Goal: Task Accomplishment & Management: Manage account settings

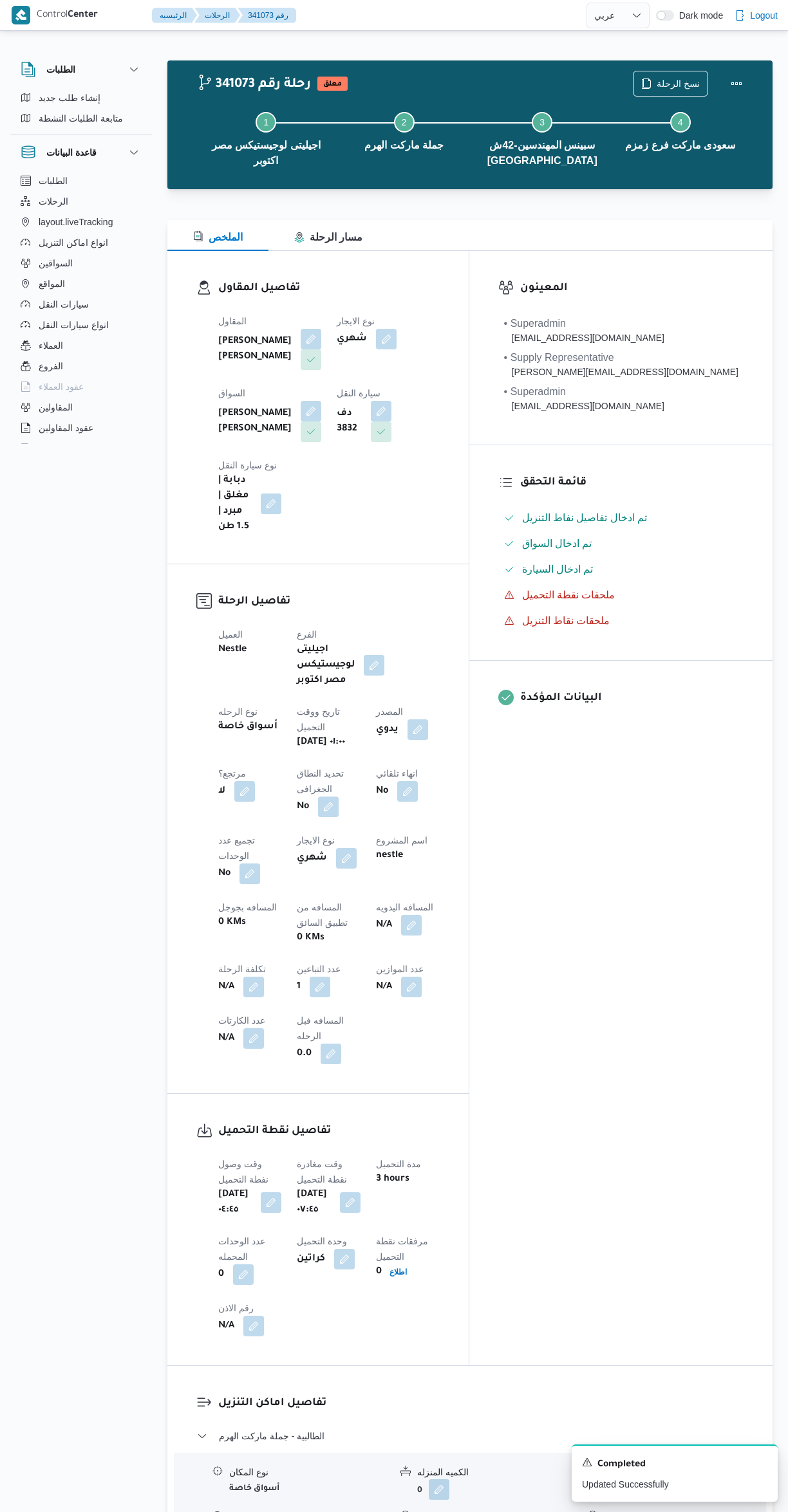
select select "ar"
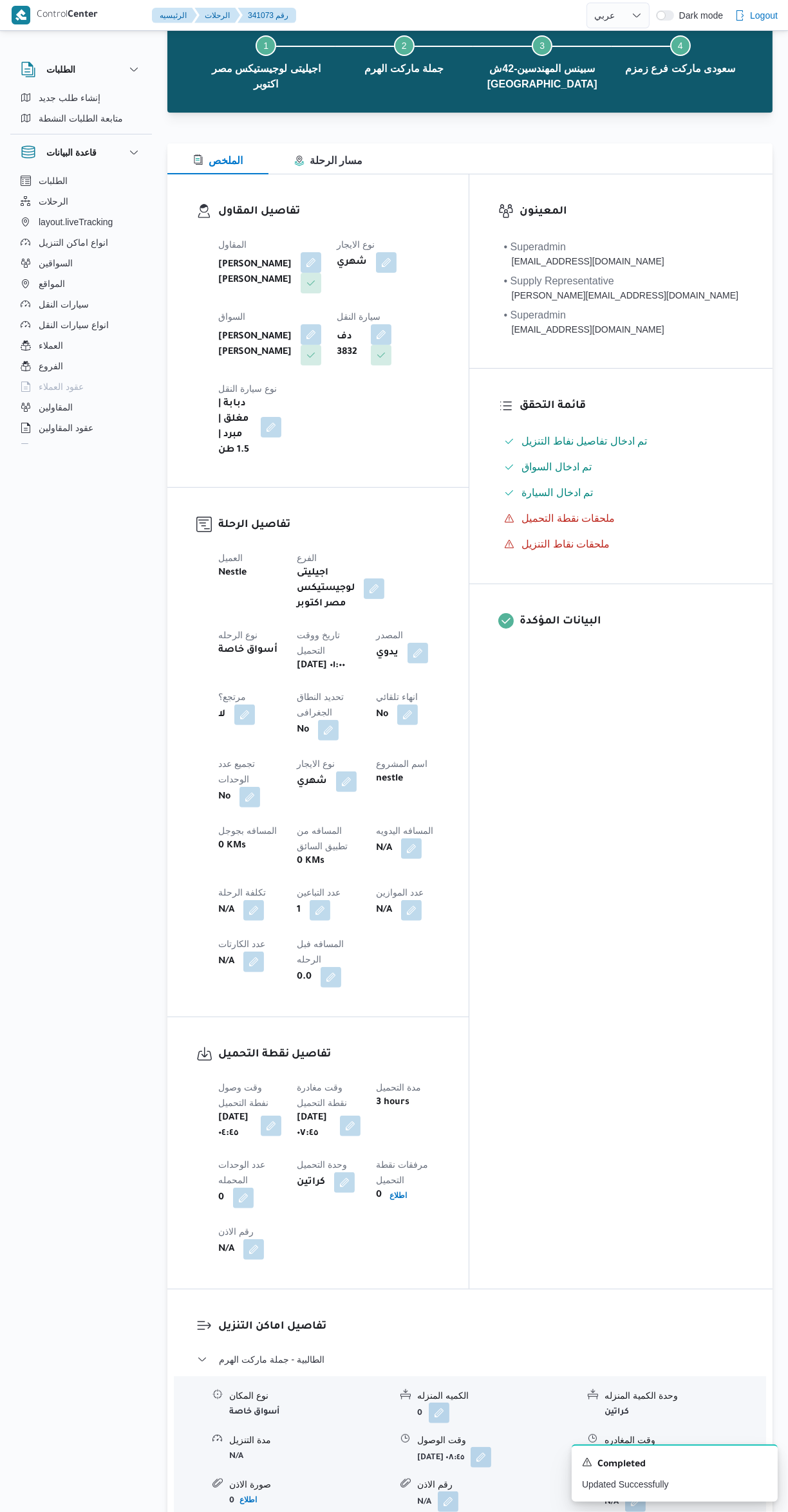
click at [638, 1447] on button "button" at bounding box center [635, 1457] width 20 height 20
click at [591, 1323] on input "وقت المغادره" at bounding box center [601, 1323] width 146 height 25
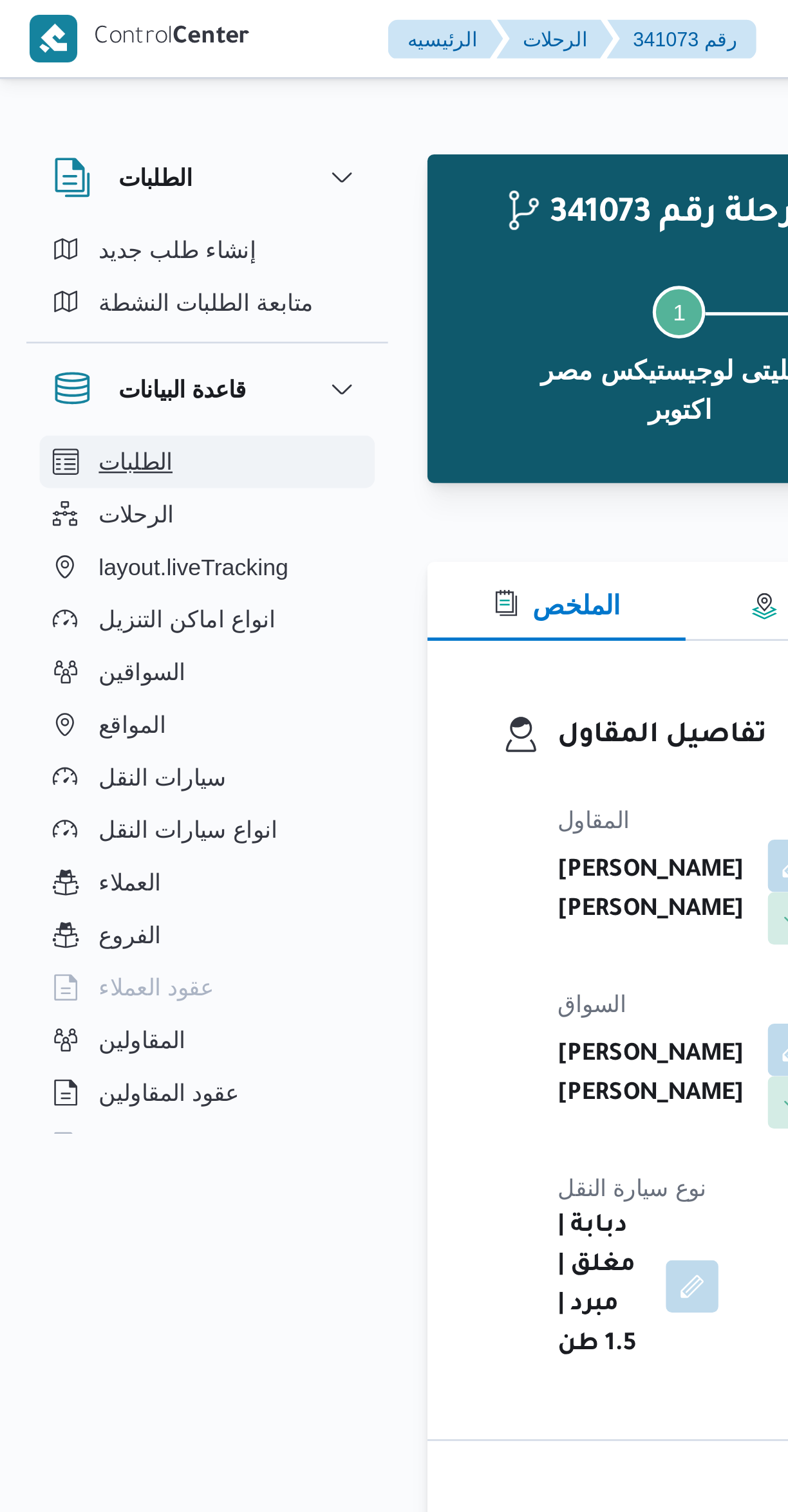
click at [107, 175] on button "الطلبات" at bounding box center [82, 181] width 131 height 20
select select "ar"
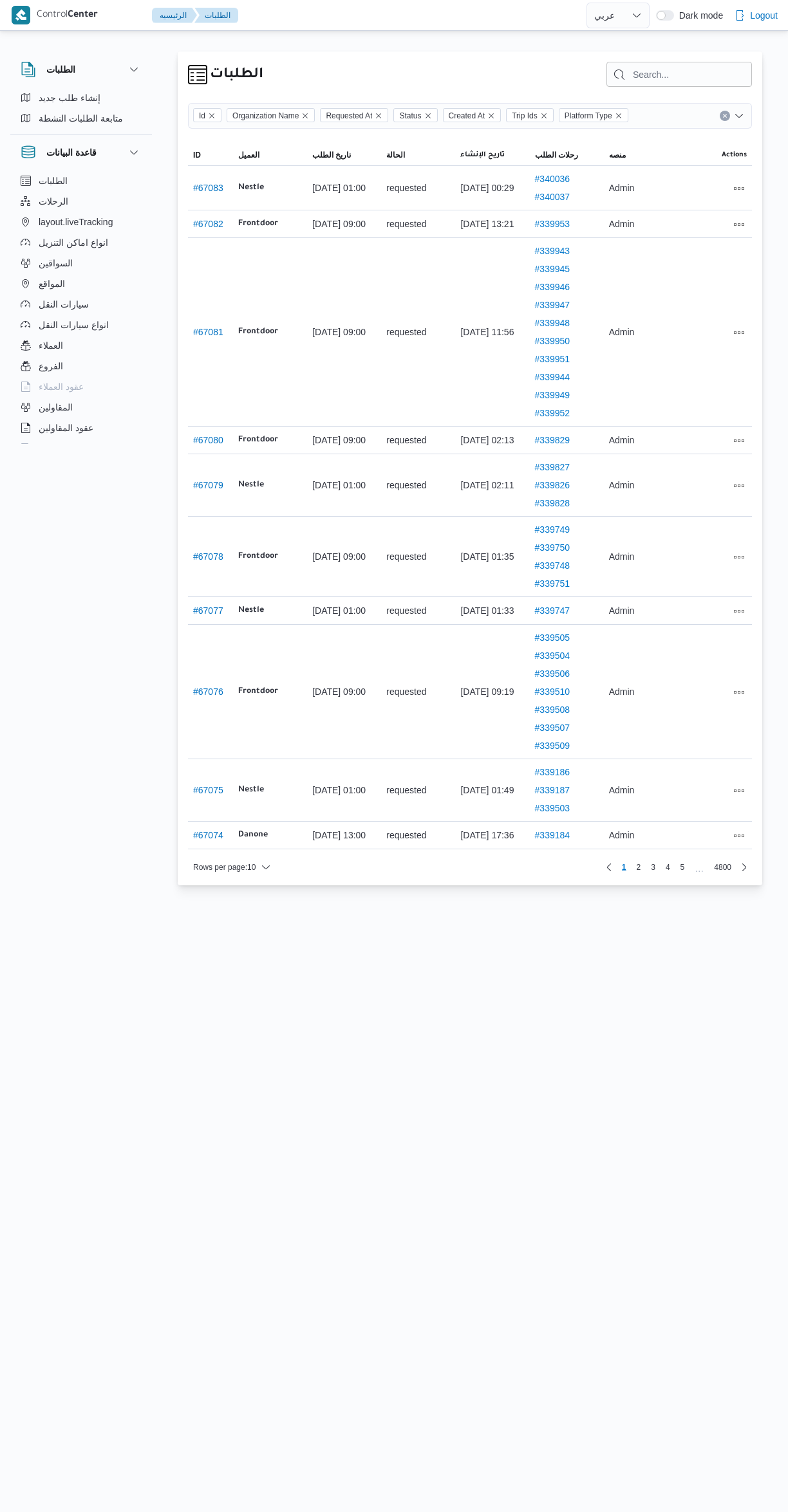
select select "ar"
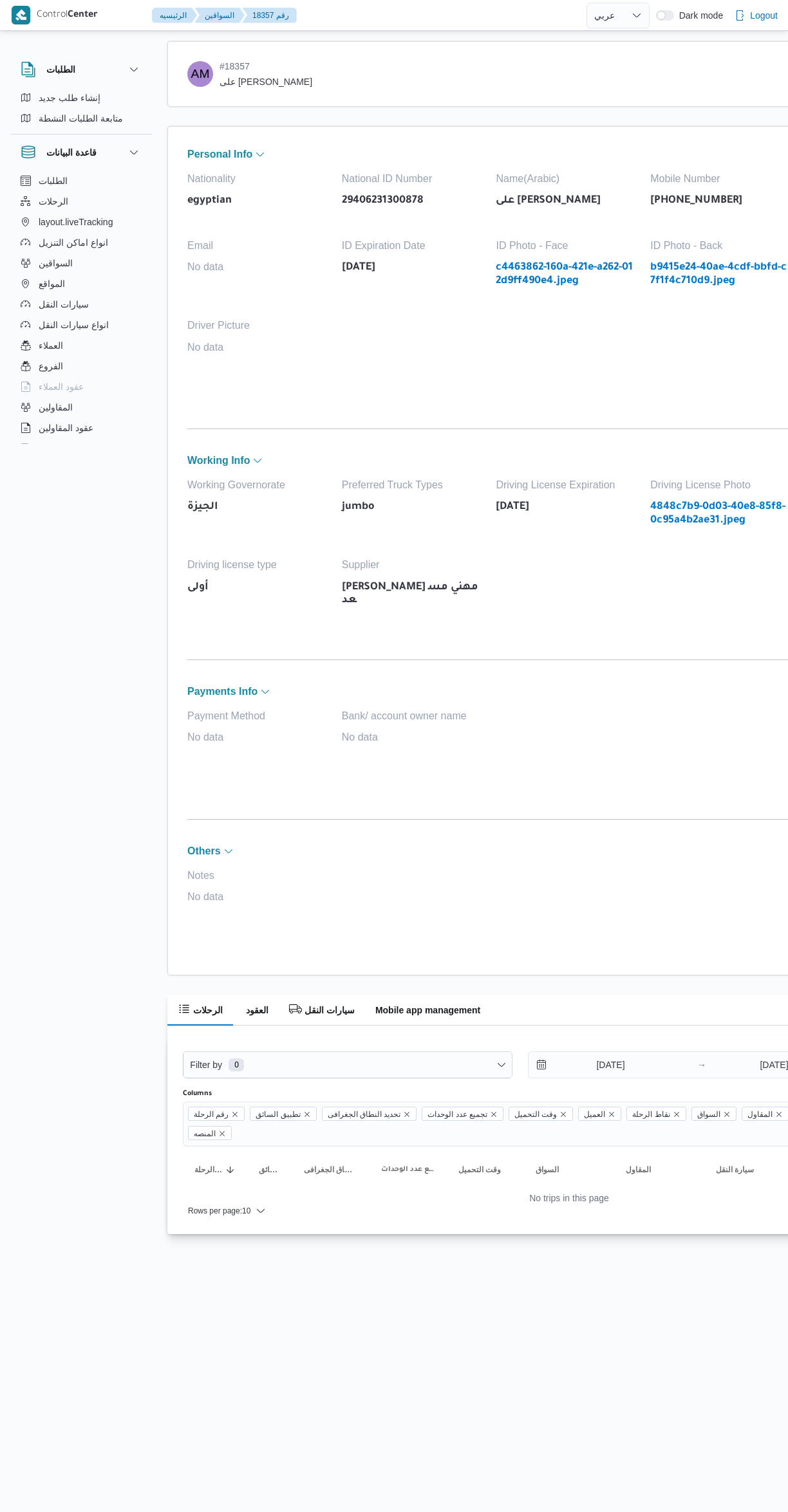
select select "ar"
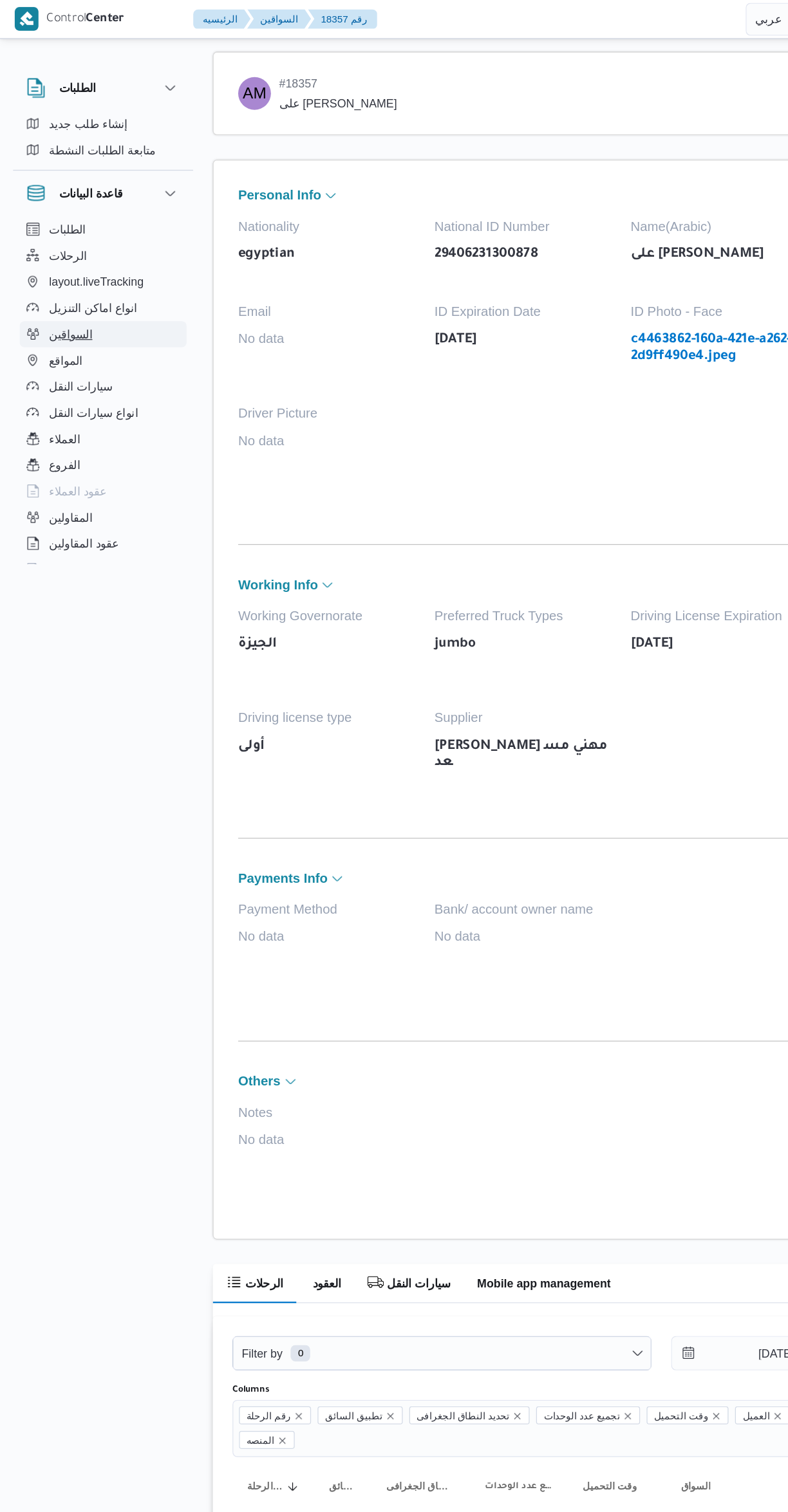
click at [40, 255] on span "السواقين" at bounding box center [55, 263] width 34 height 16
select select "ar"
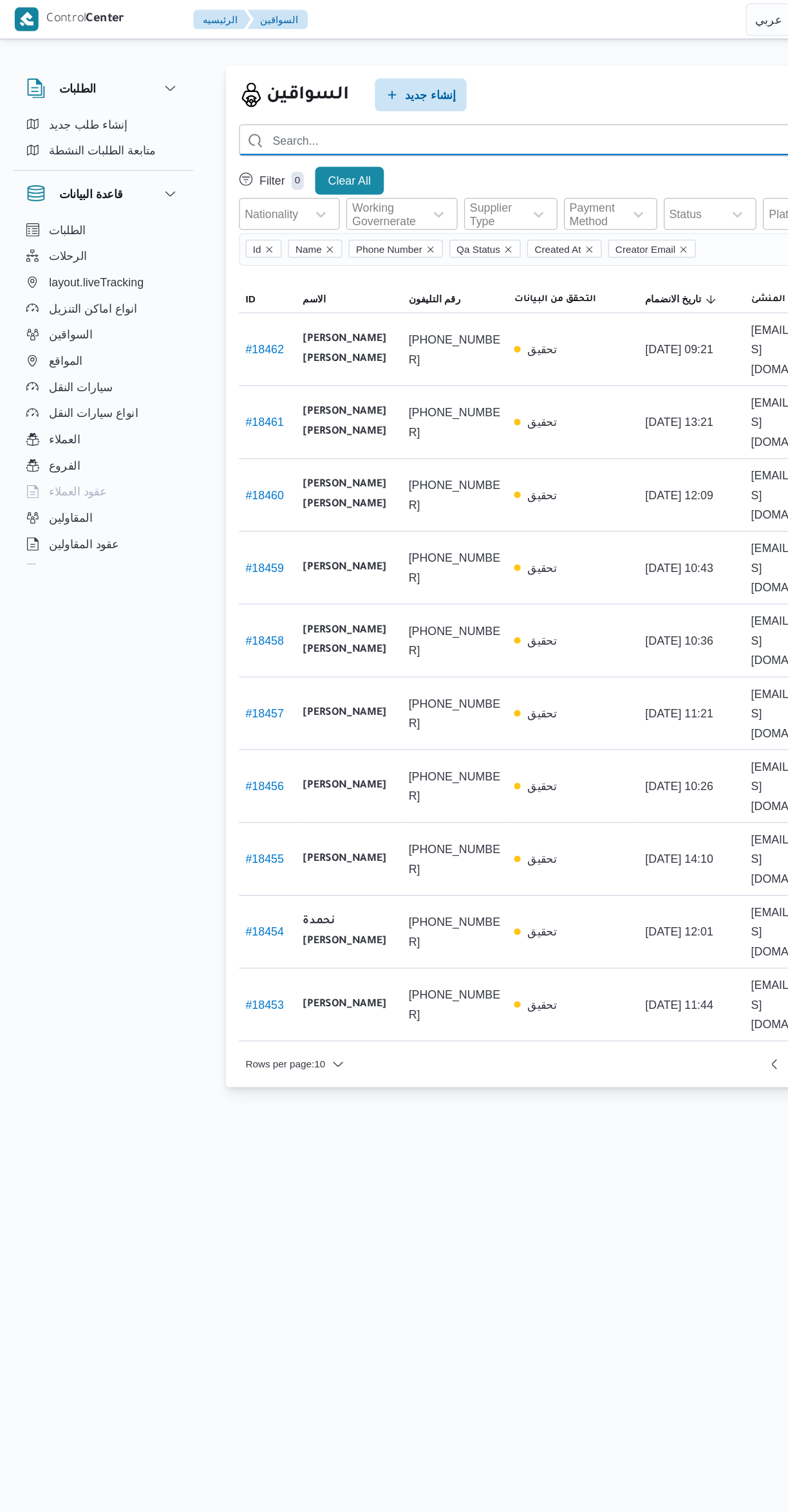
click at [337, 112] on input "search" at bounding box center [469, 110] width 564 height 25
type input "حماده محمد عبدالوهاب"
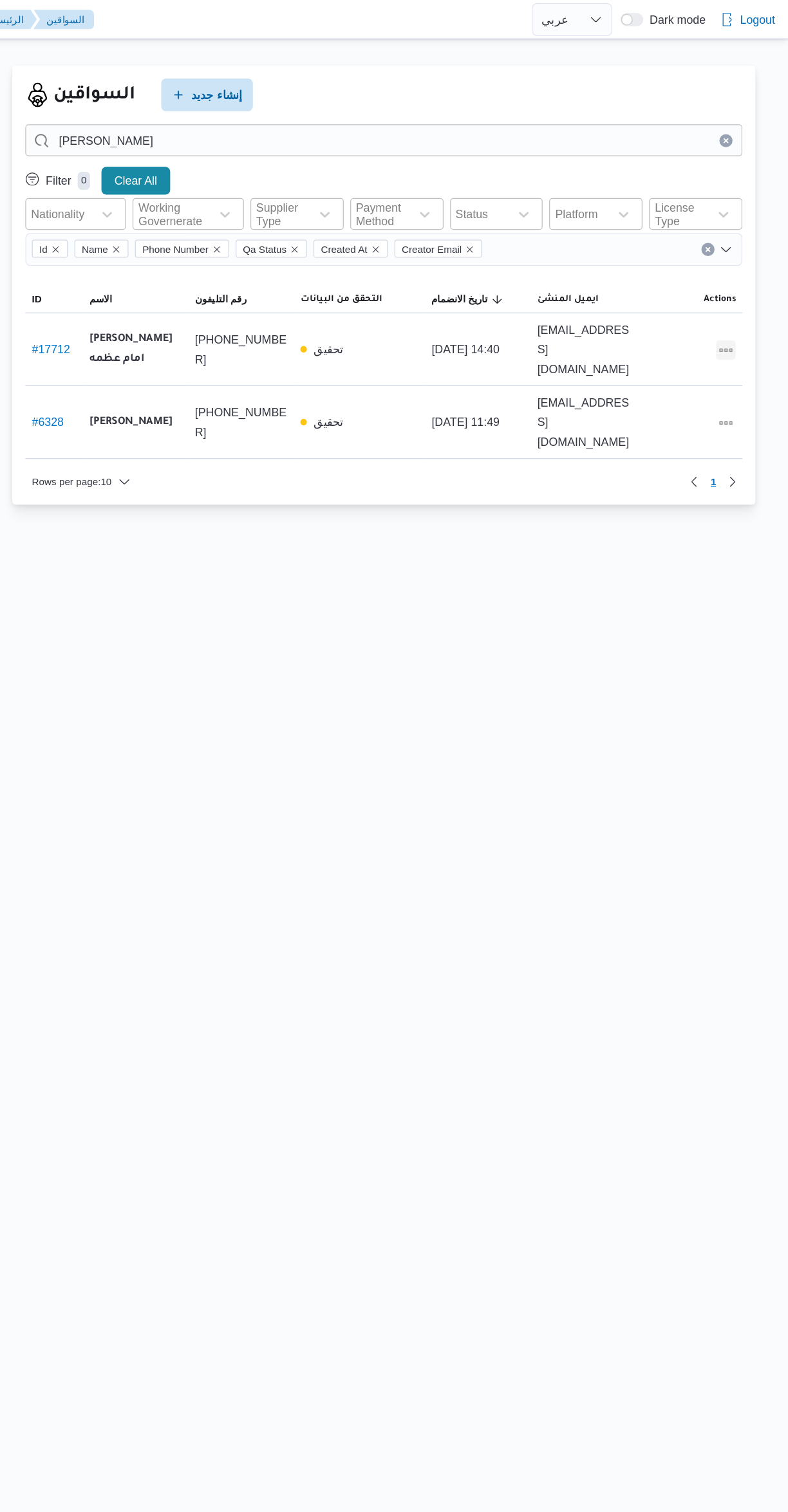
click at [739, 274] on button "All actions" at bounding box center [739, 275] width 16 height 16
click at [700, 272] on span "Edit" at bounding box center [697, 274] width 41 height 11
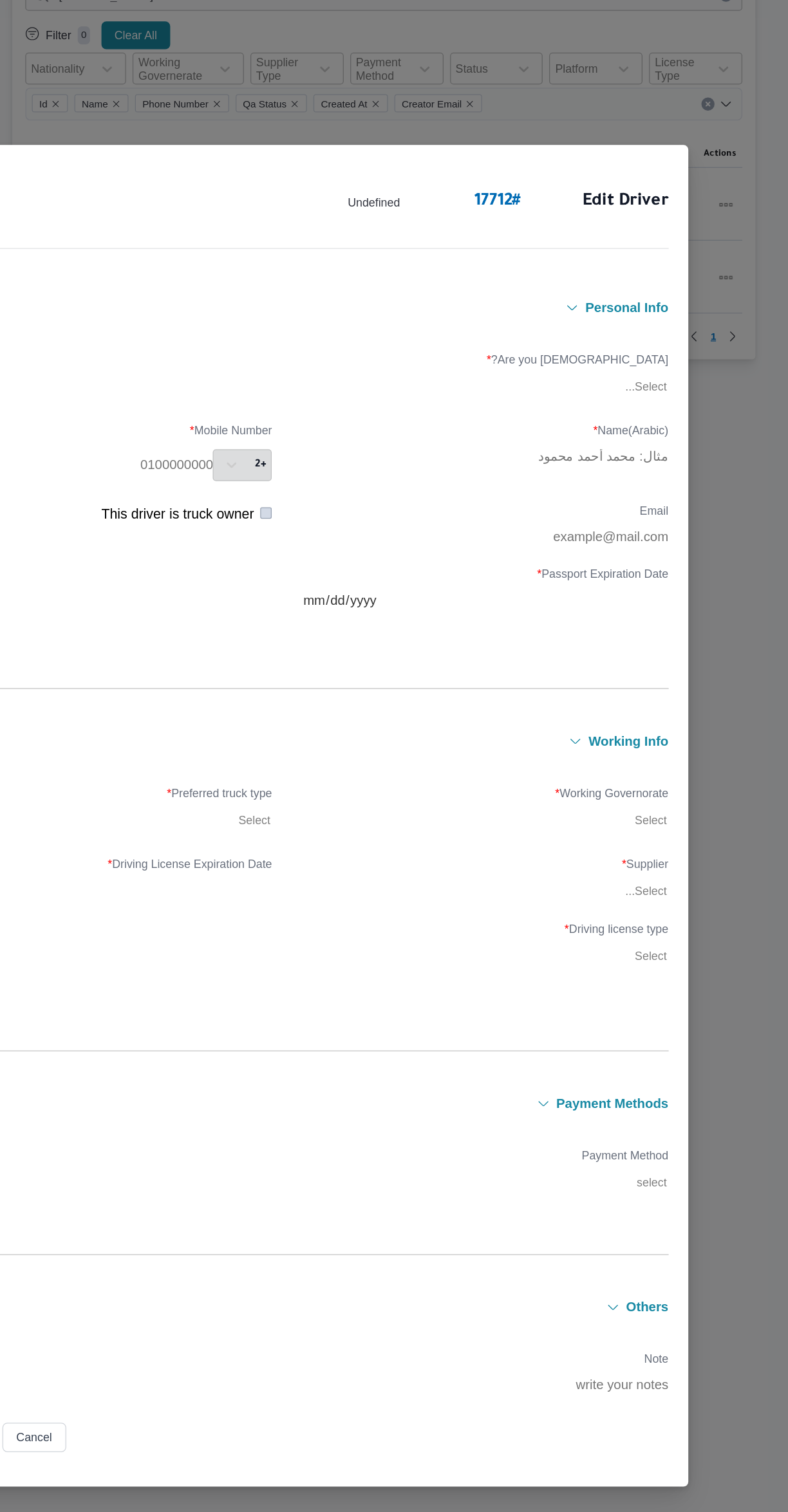
type input "حماده محمد عبدالوهاب امام عظمه"
type input "01066719830"
type input "2027-11-22"
type input "2028-11-11"
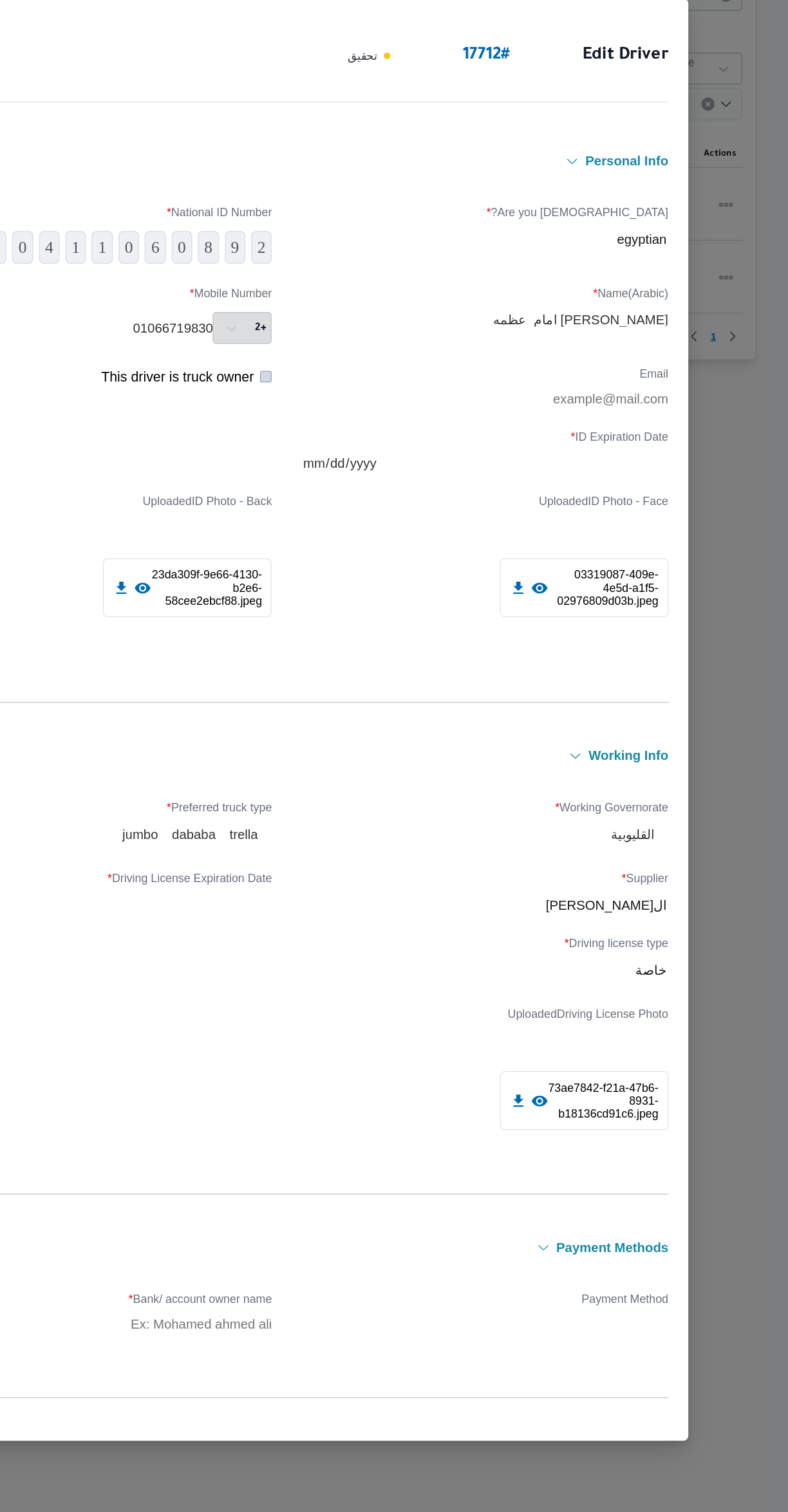
select select "ar"
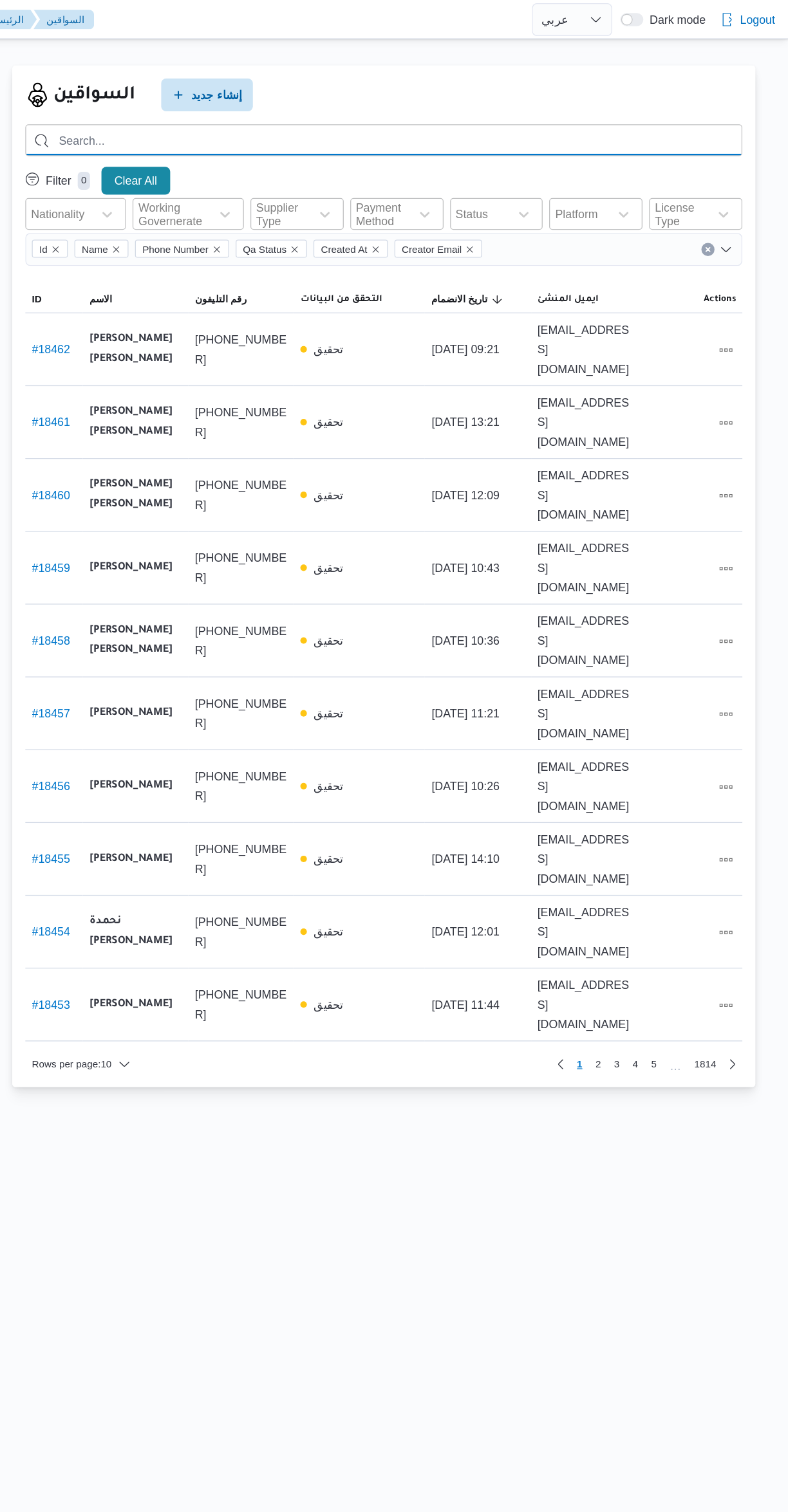
click at [361, 111] on input "search" at bounding box center [469, 110] width 564 height 25
type input "حماده محمد عبدالوهاب"
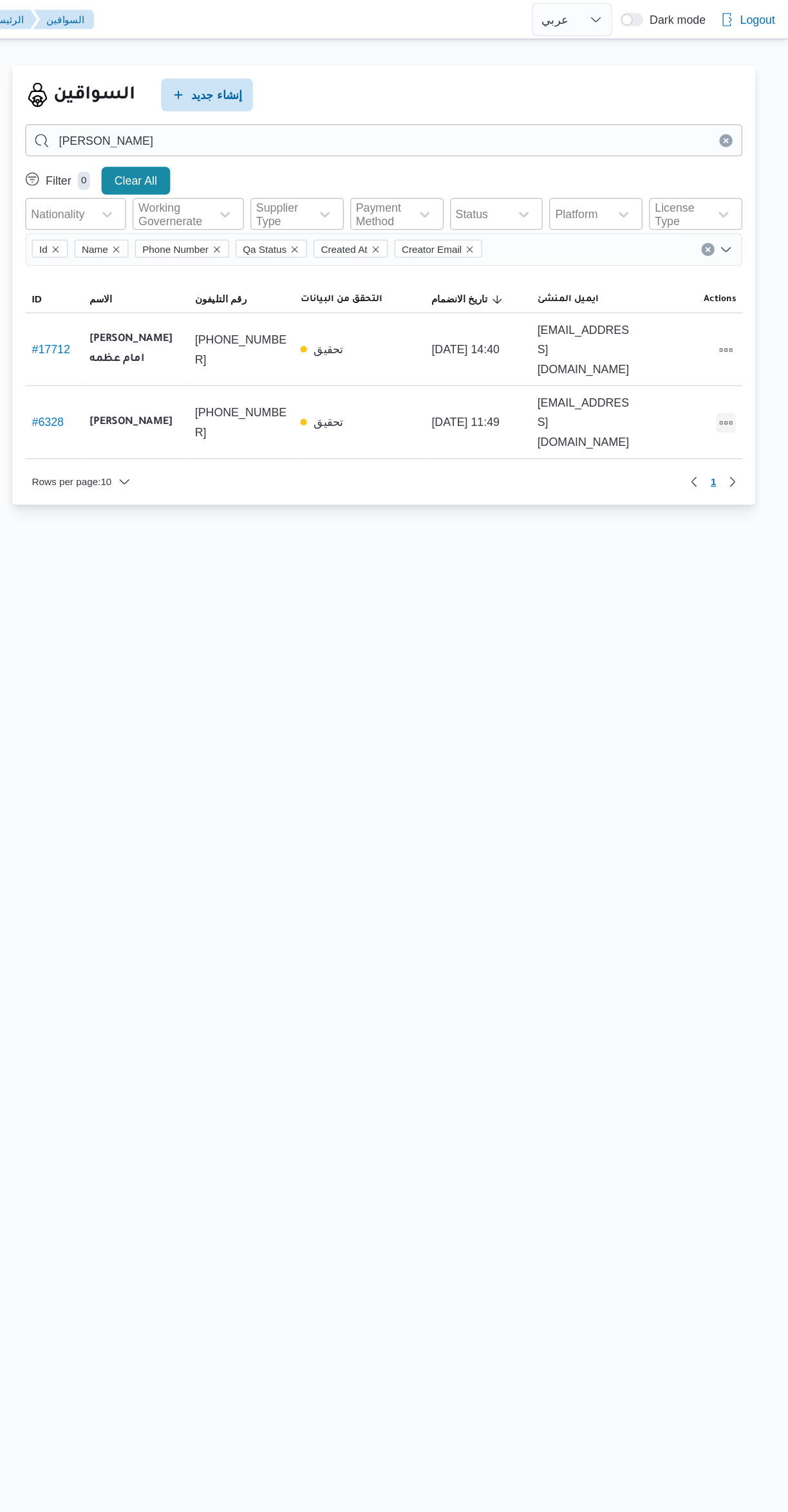
click at [738, 325] on button "All actions" at bounding box center [739, 333] width 16 height 16
click at [686, 326] on span "Edit" at bounding box center [697, 323] width 41 height 11
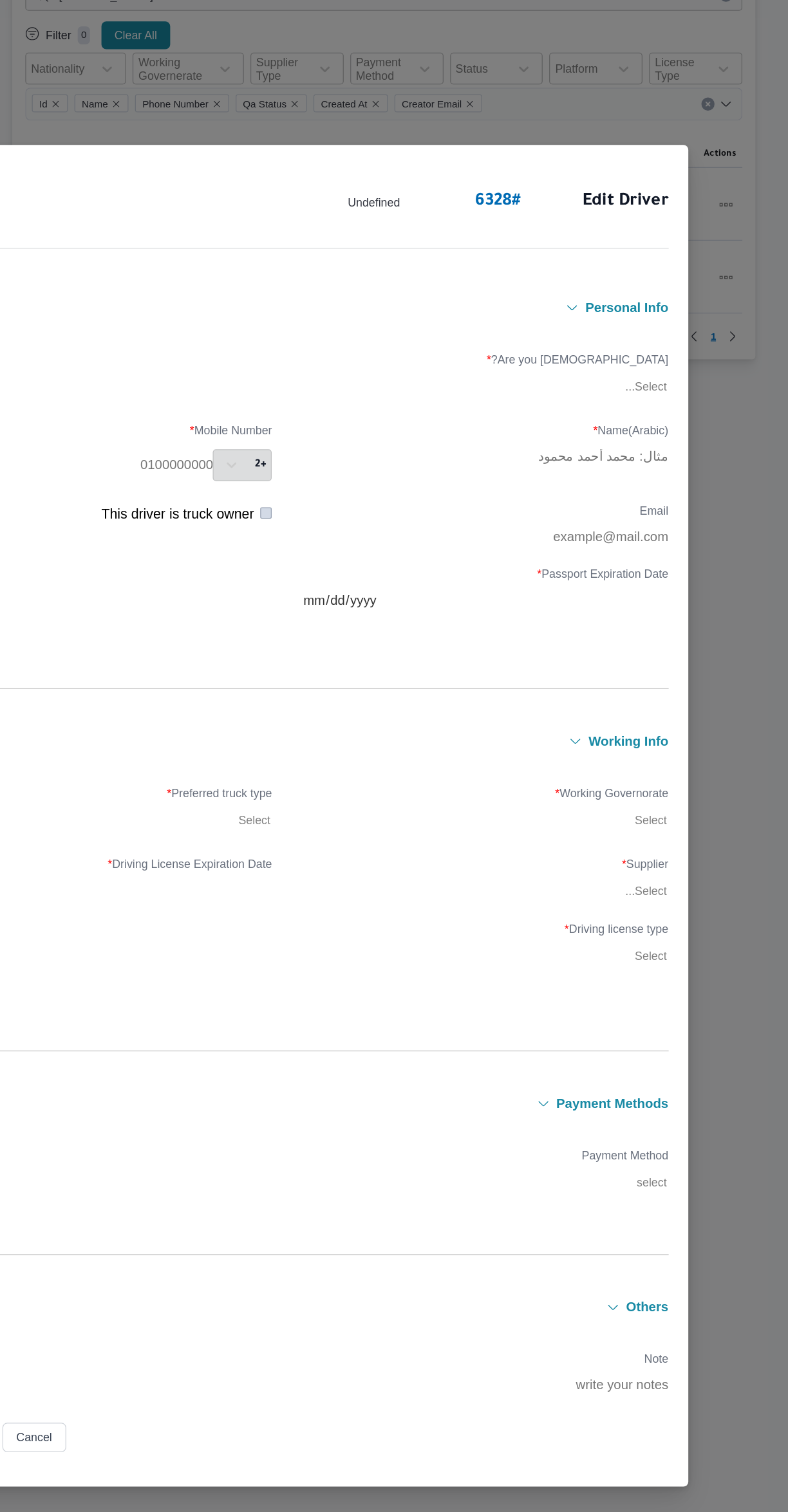
type input "حماده محمد عبدالوهاب امام"
type input "01066719832"
type input "01066719832@illa.com"
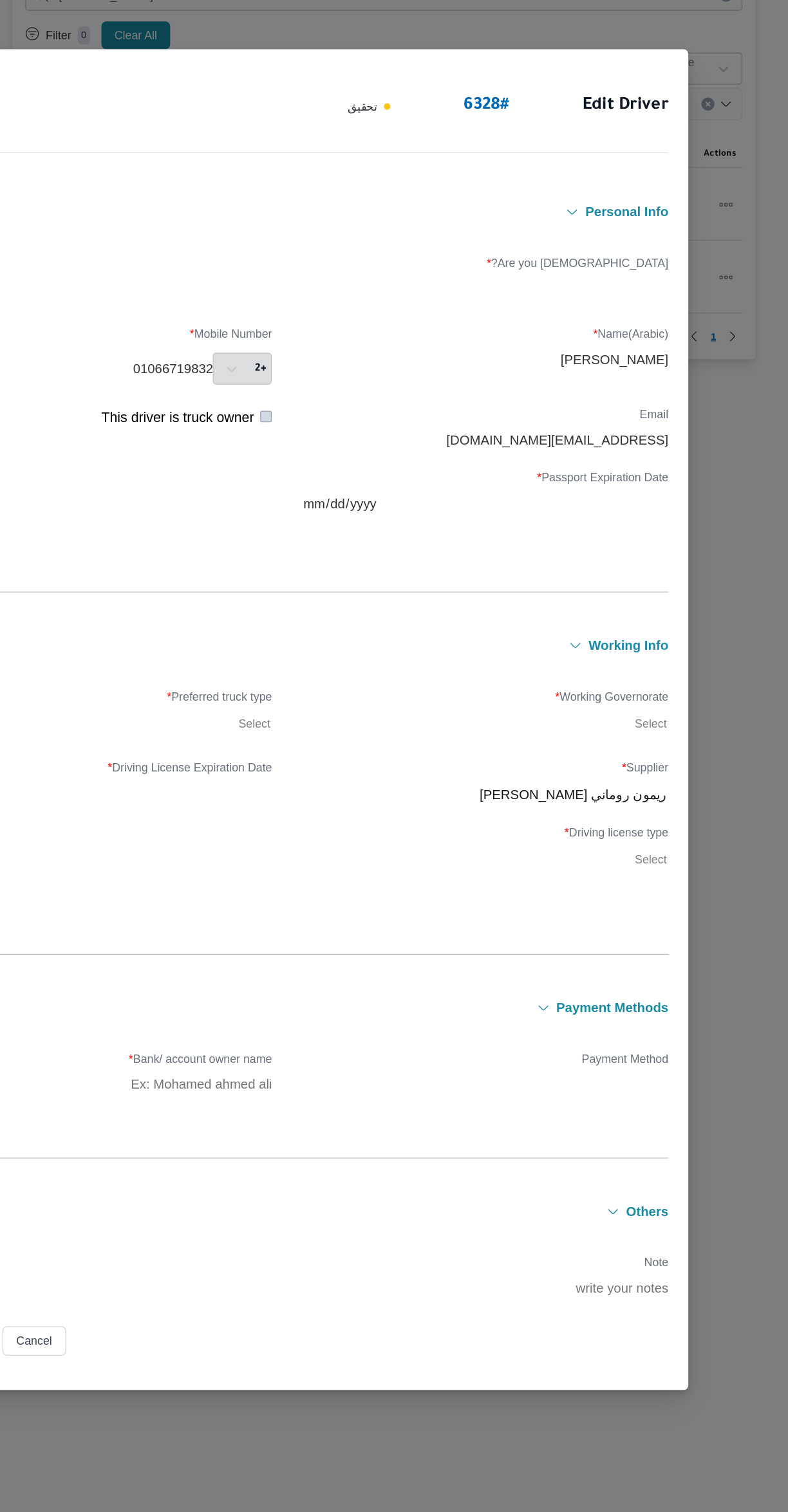
select select "ar"
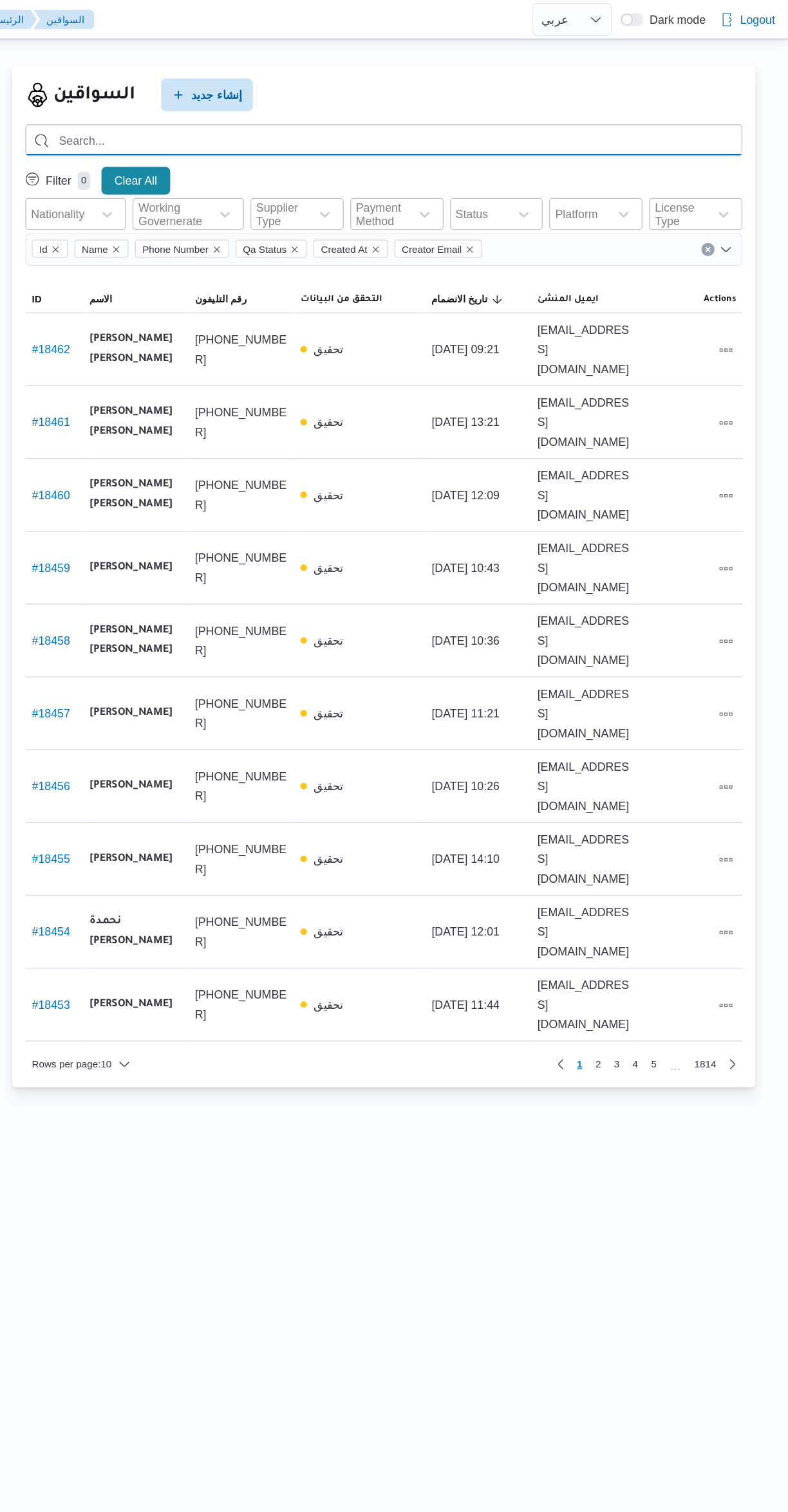
click at [365, 106] on input "search" at bounding box center [469, 110] width 564 height 25
type input "حماده محمد عبدالوهاب"
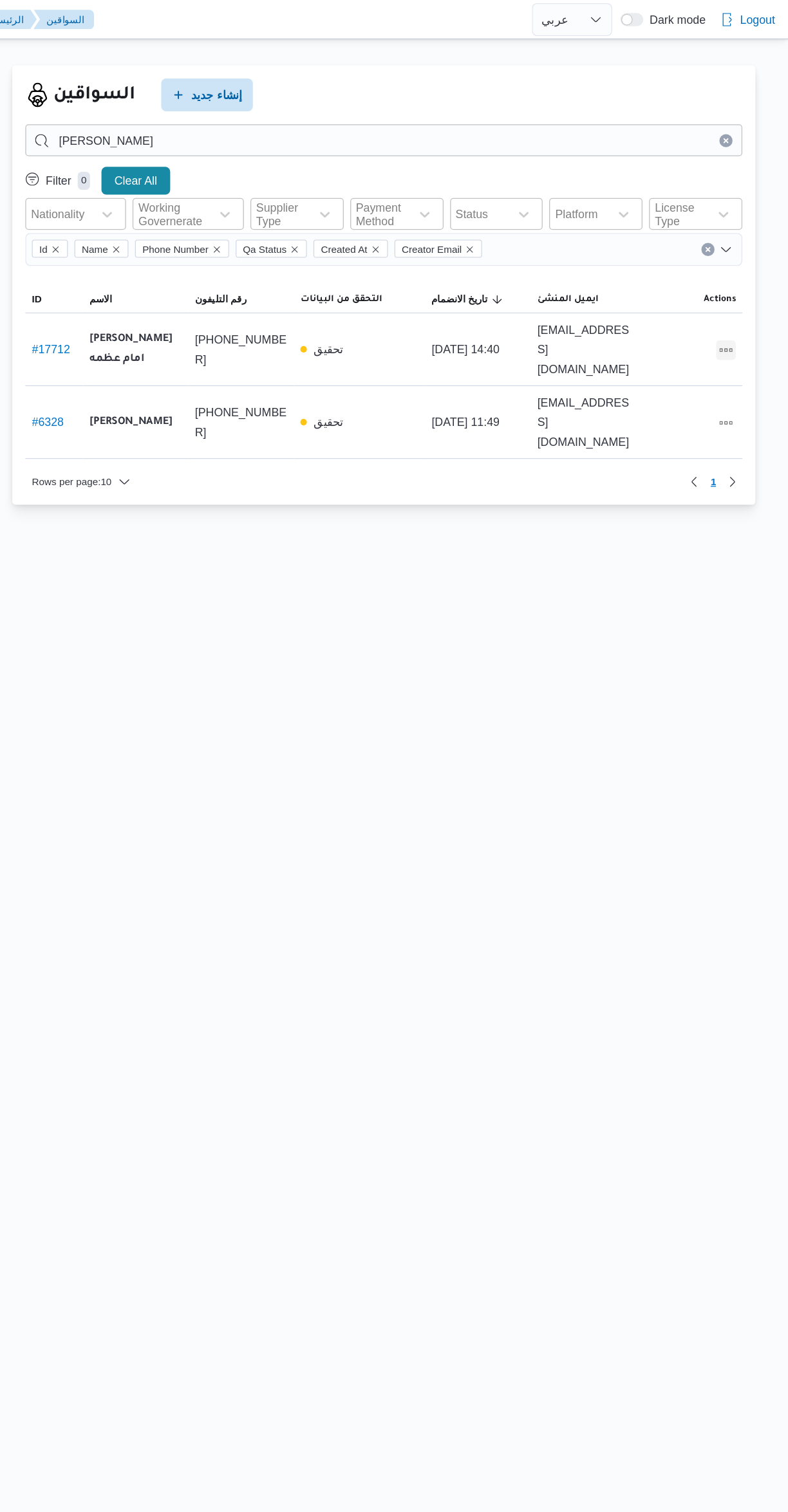
click at [738, 273] on button "All actions" at bounding box center [739, 275] width 16 height 16
click at [686, 277] on span "Edit" at bounding box center [697, 274] width 41 height 11
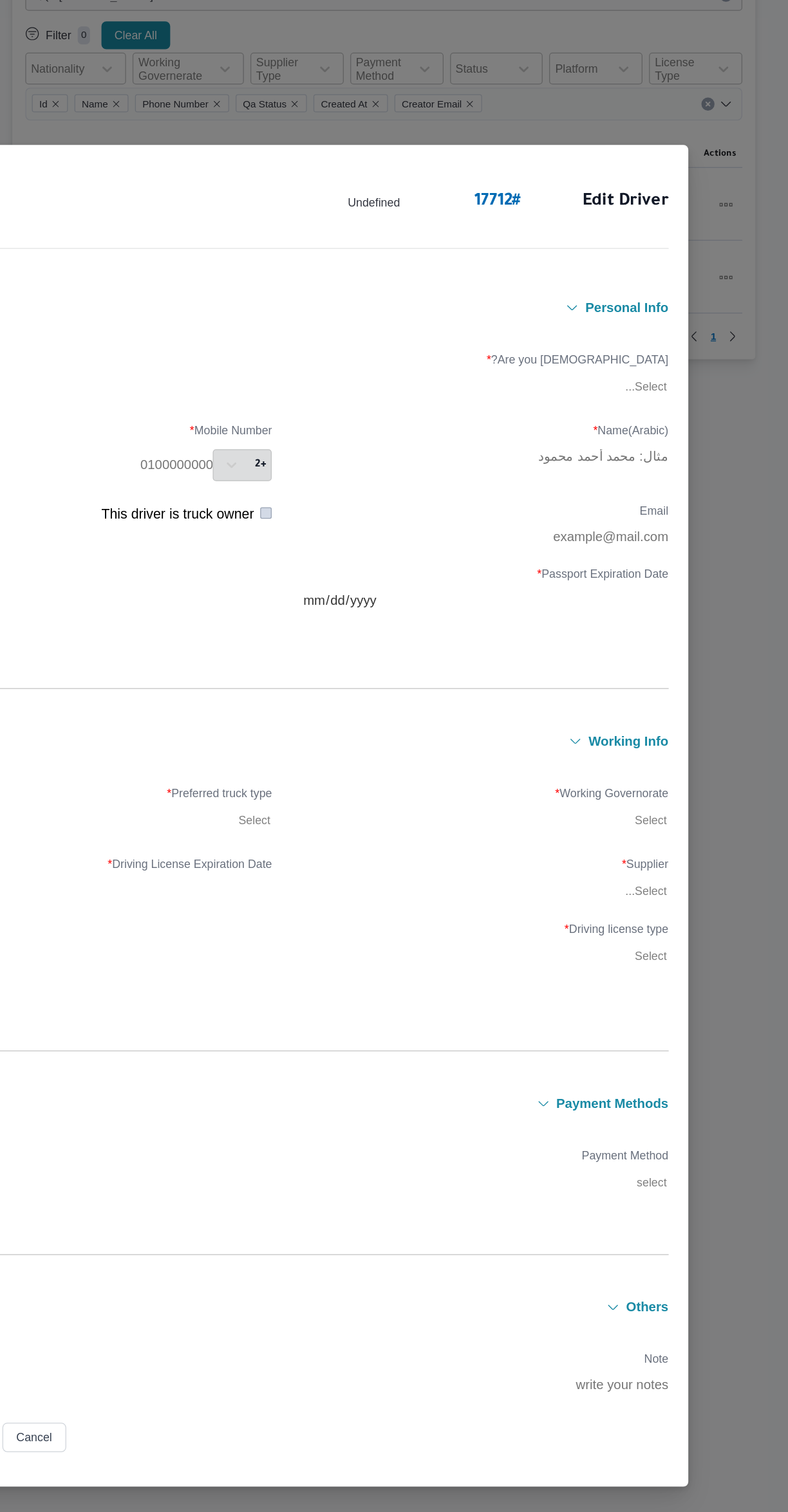
type input "حماده محمد عبدالوهاب امام عظمه"
type input "01066719830"
type input "2027-11-22"
type input "2028-11-11"
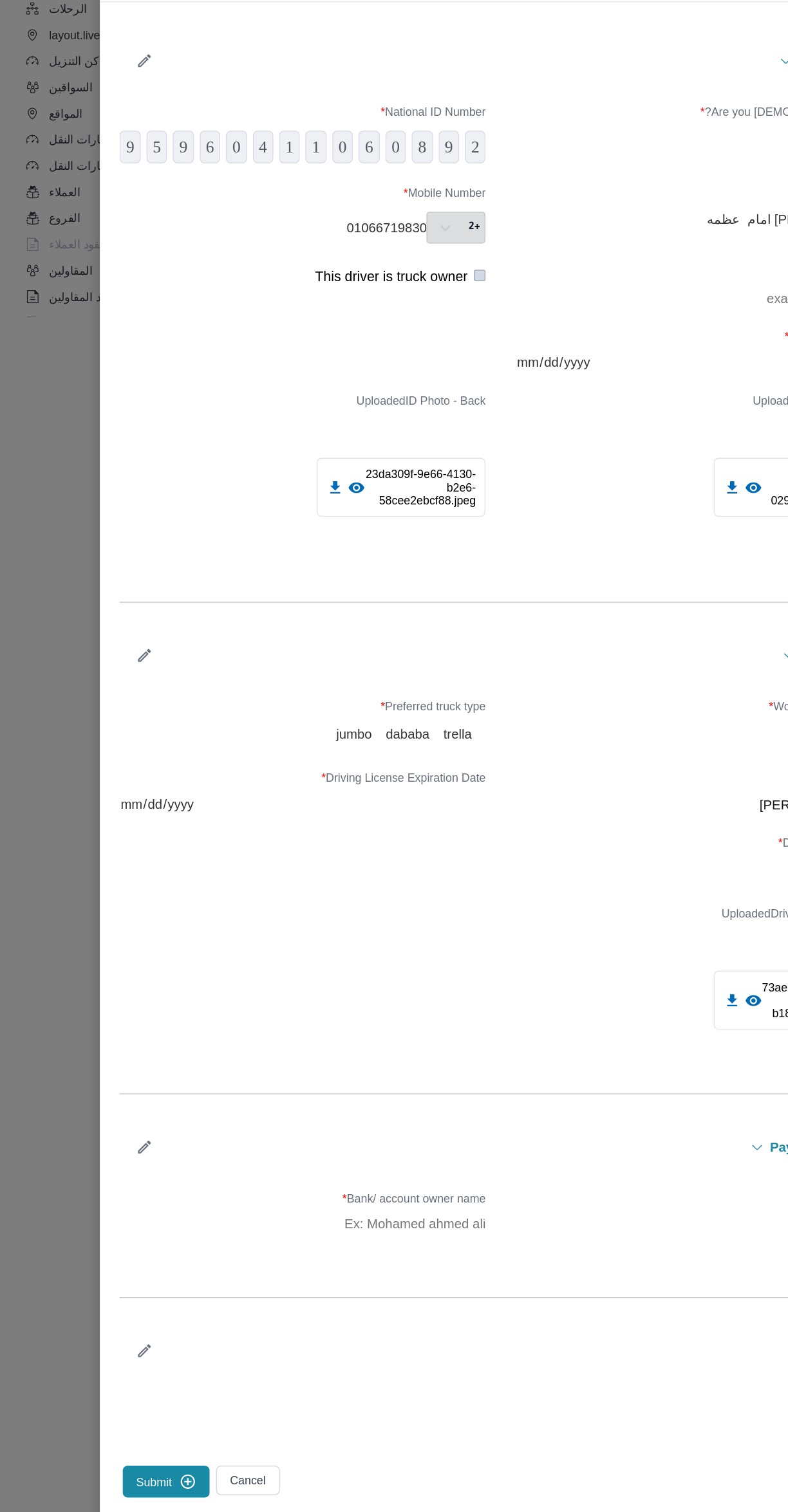
click at [117, 717] on icon "button" at bounding box center [113, 709] width 13 height 13
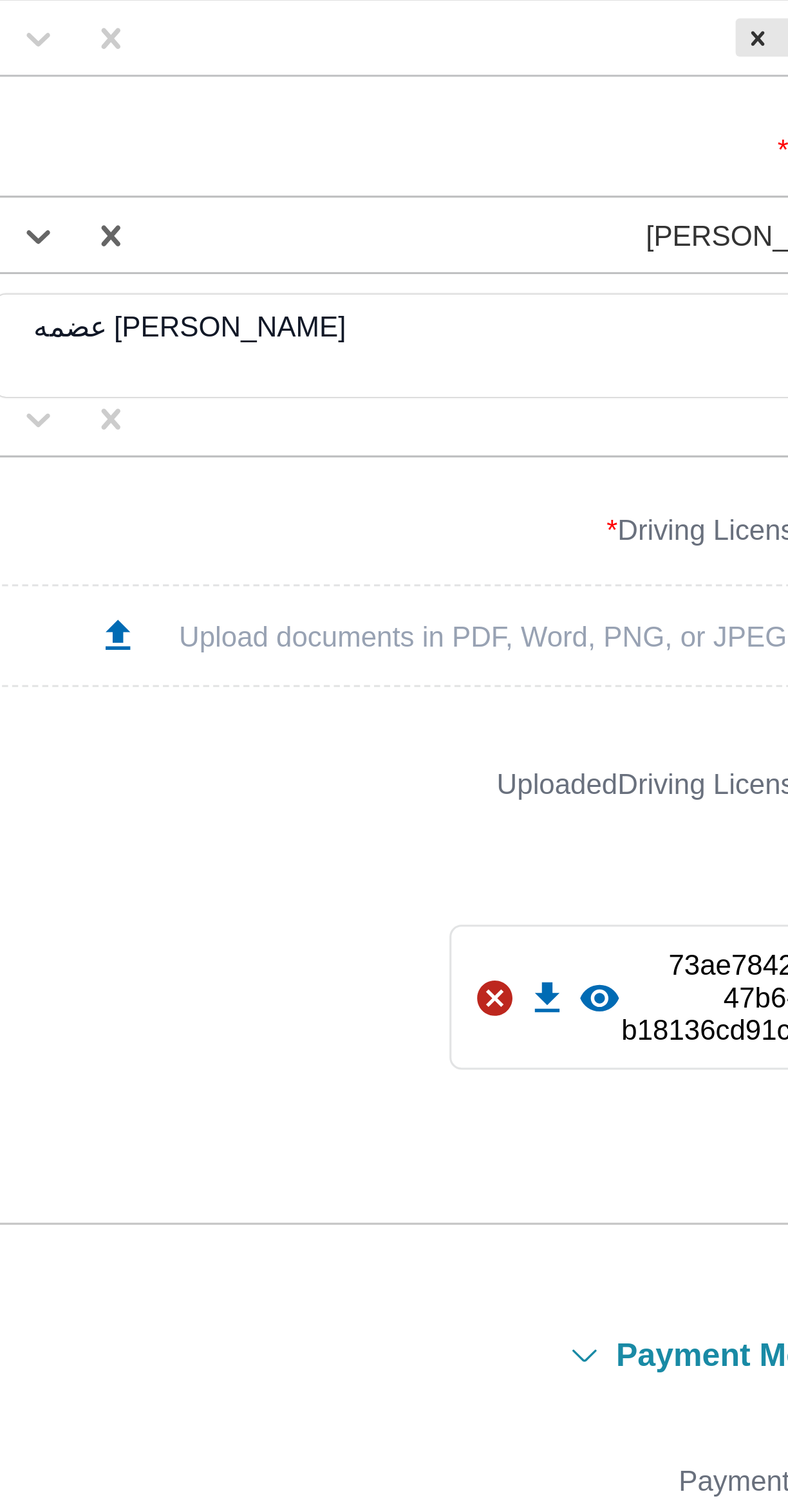
click at [516, 816] on div "احمد محمد عبدالوهاب عضمه" at bounding box center [550, 824] width 287 height 23
type input "احمد محمد عبدالوها"
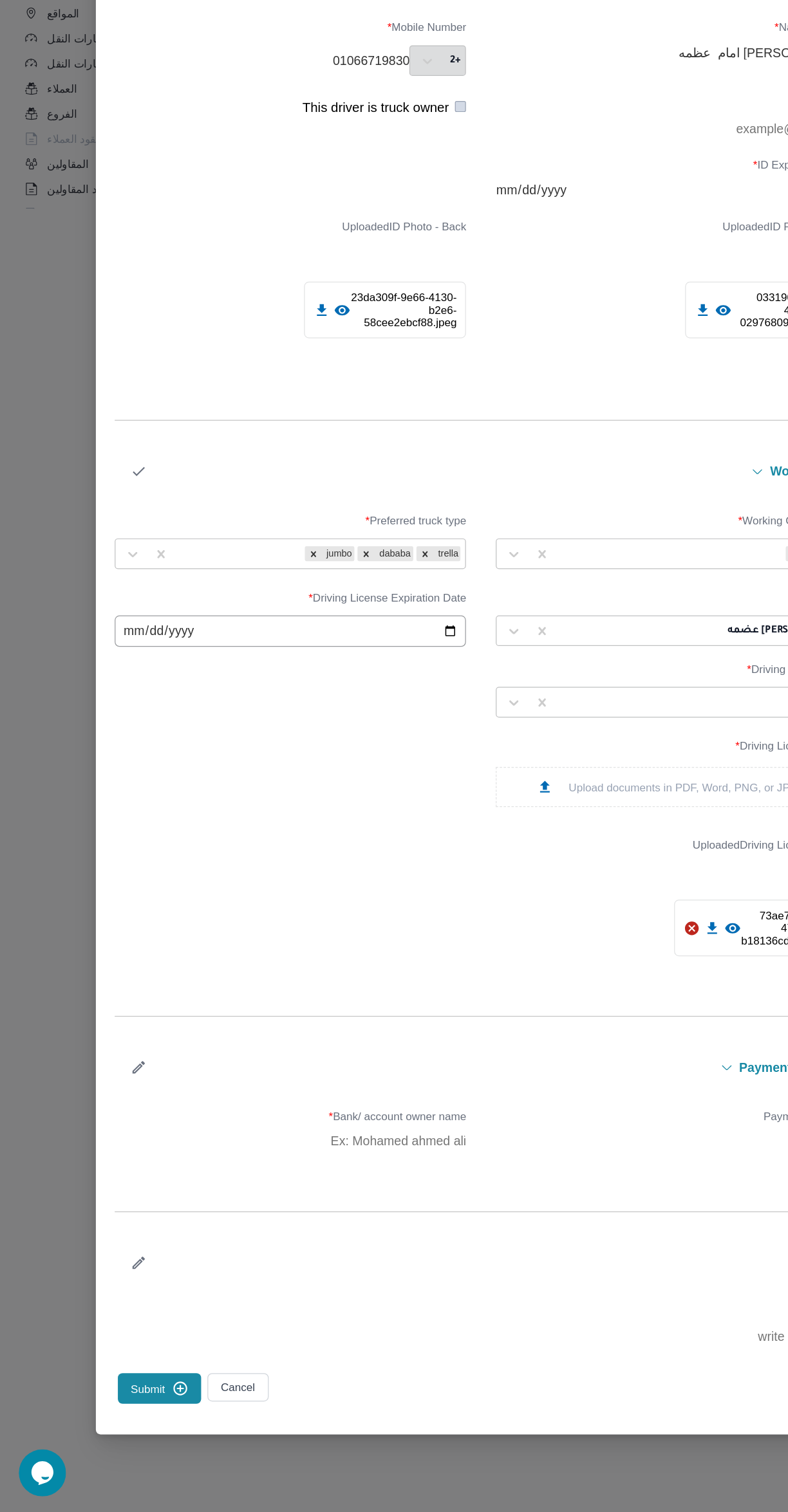
click at [113, 660] on icon "button" at bounding box center [113, 658] width 13 height 13
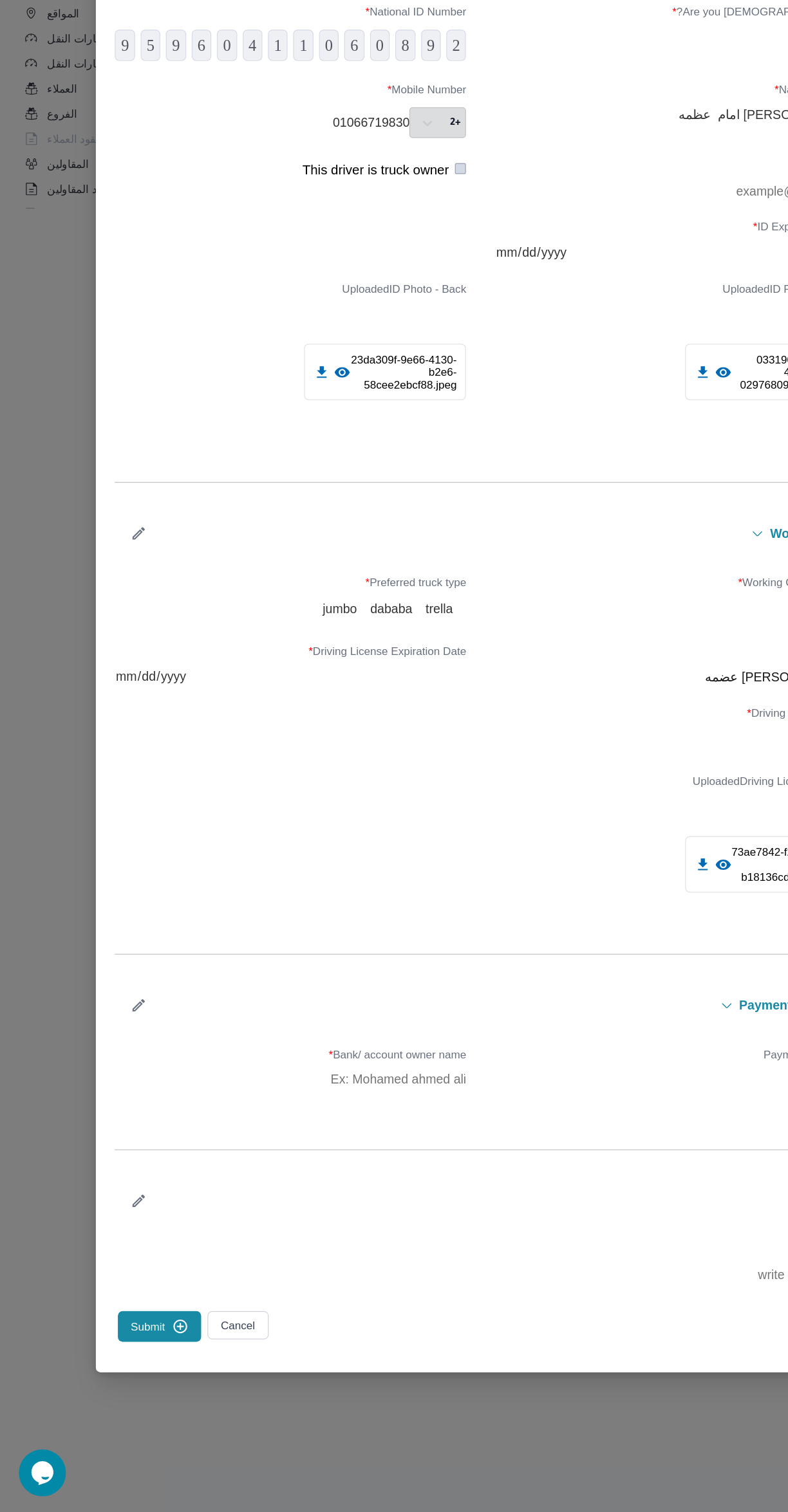
click at [108, 1366] on button "Submit" at bounding box center [131, 1359] width 68 height 25
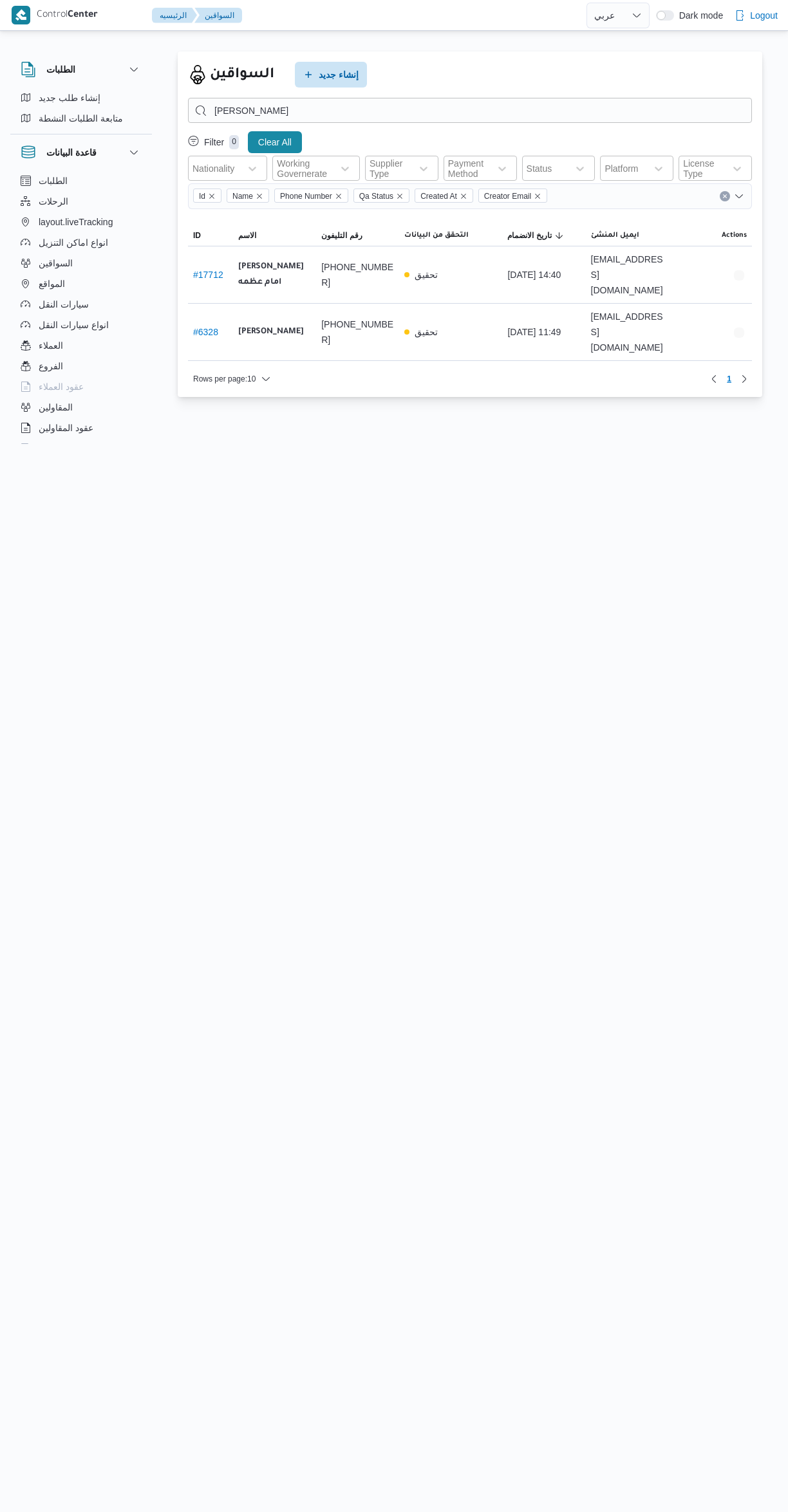
select select "ar"
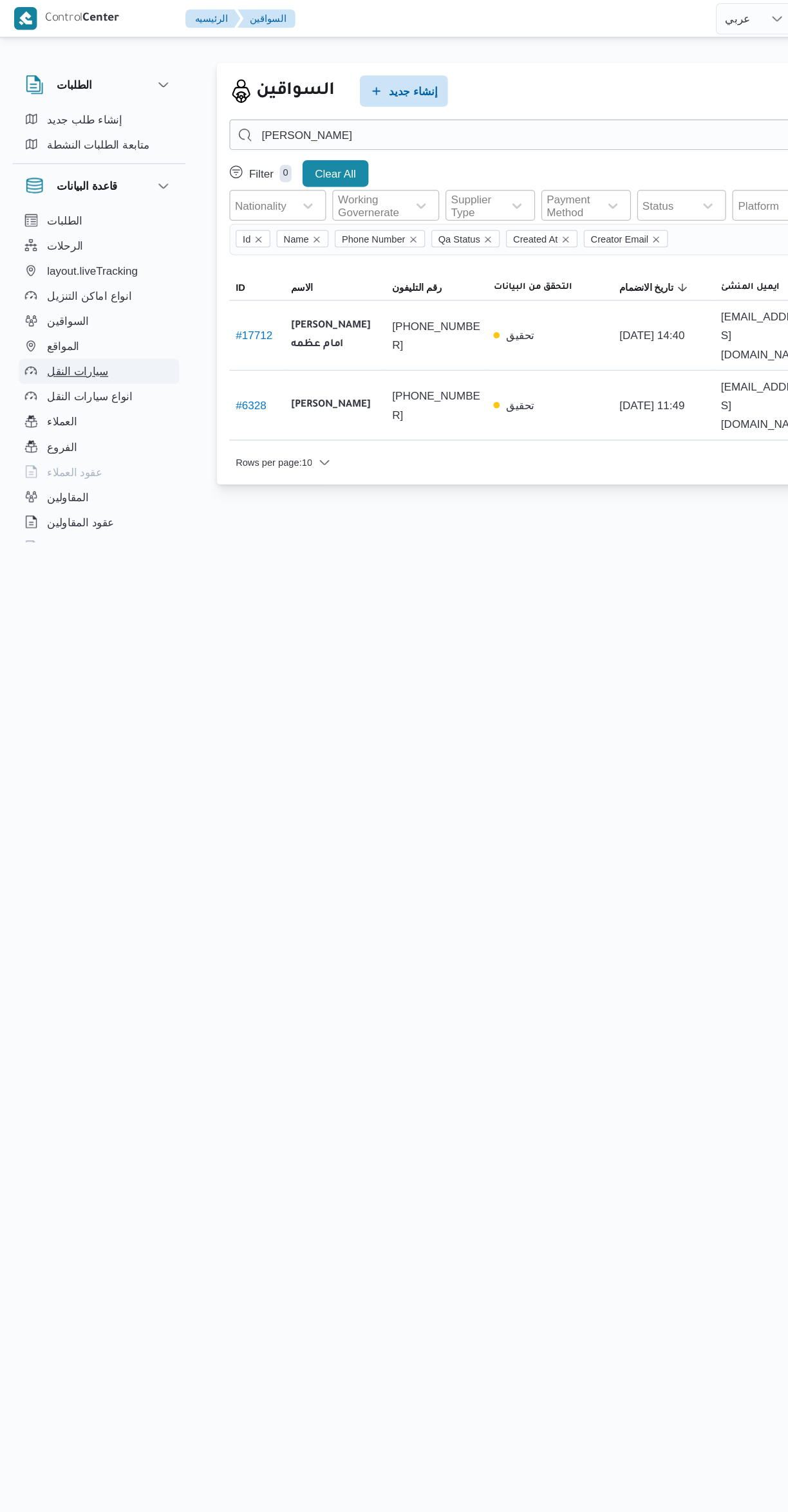
click at [41, 299] on span "سيارات النقل" at bounding box center [63, 304] width 50 height 16
select select "ar"
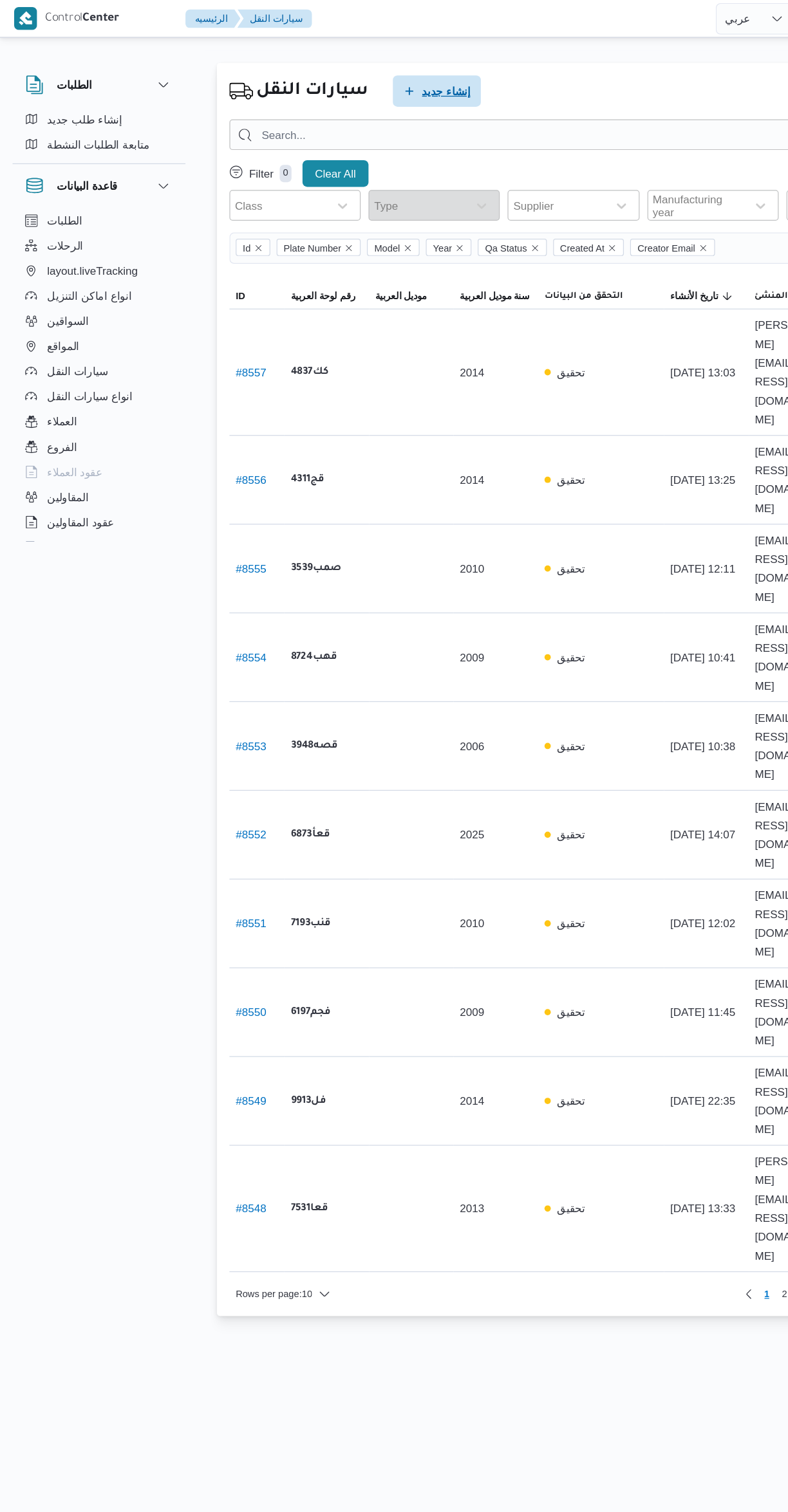
click at [370, 82] on span "إنشاء جديد" at bounding box center [366, 75] width 40 height 16
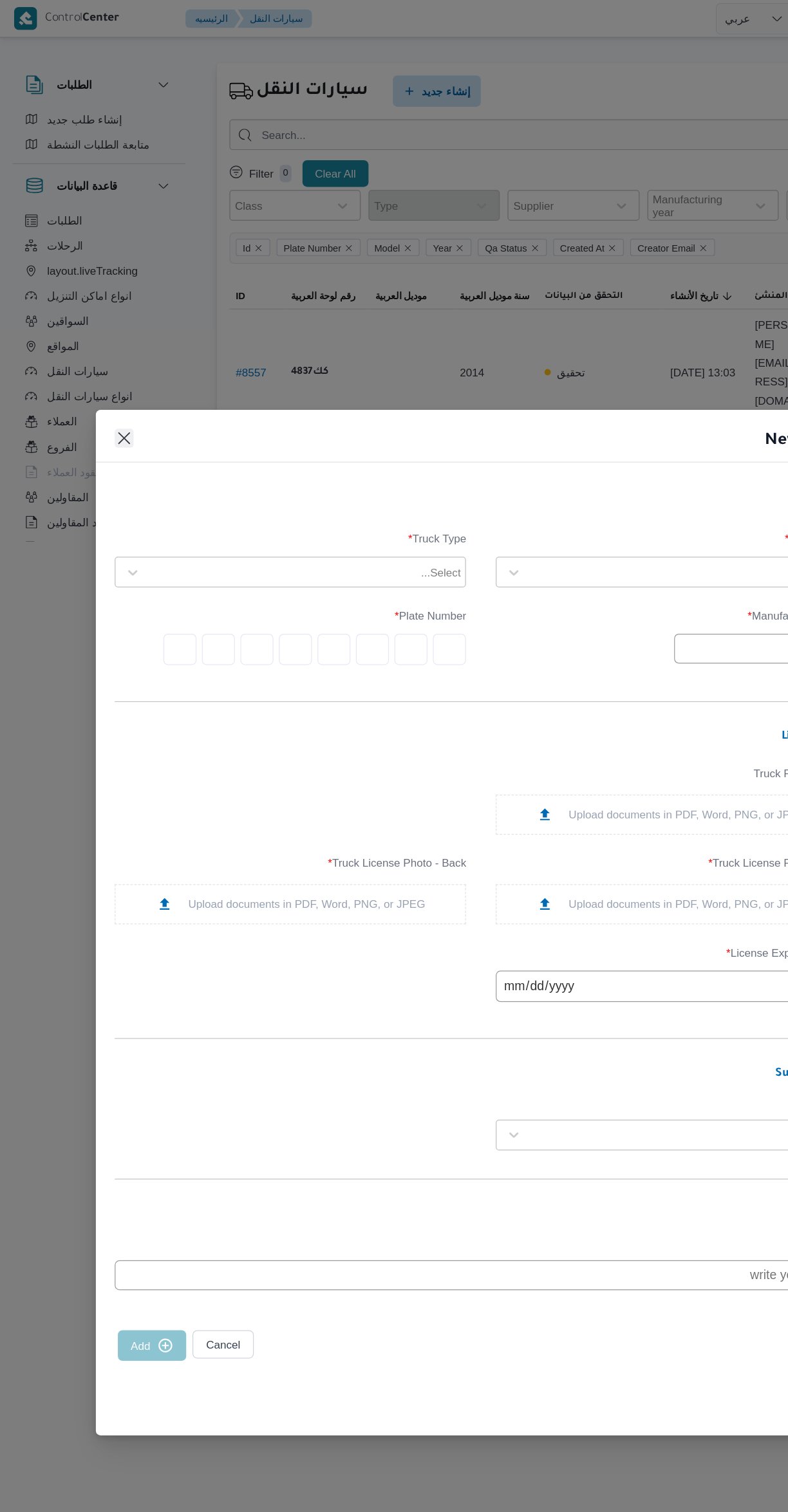
click at [104, 366] on button "Closes this modal window" at bounding box center [102, 359] width 16 height 16
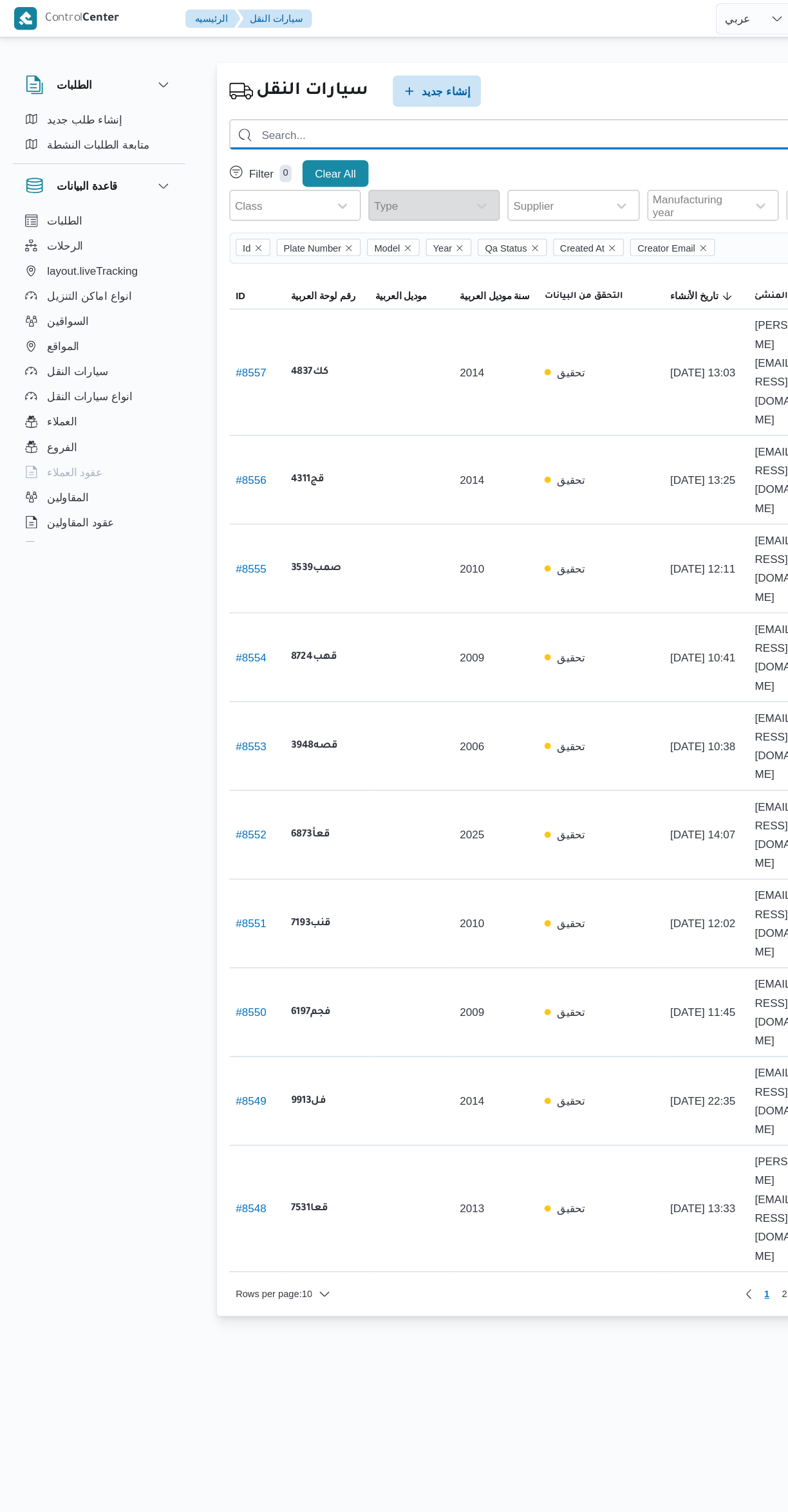
click at [411, 110] on input "search" at bounding box center [469, 110] width 564 height 25
click at [420, 112] on input "search" at bounding box center [469, 110] width 564 height 25
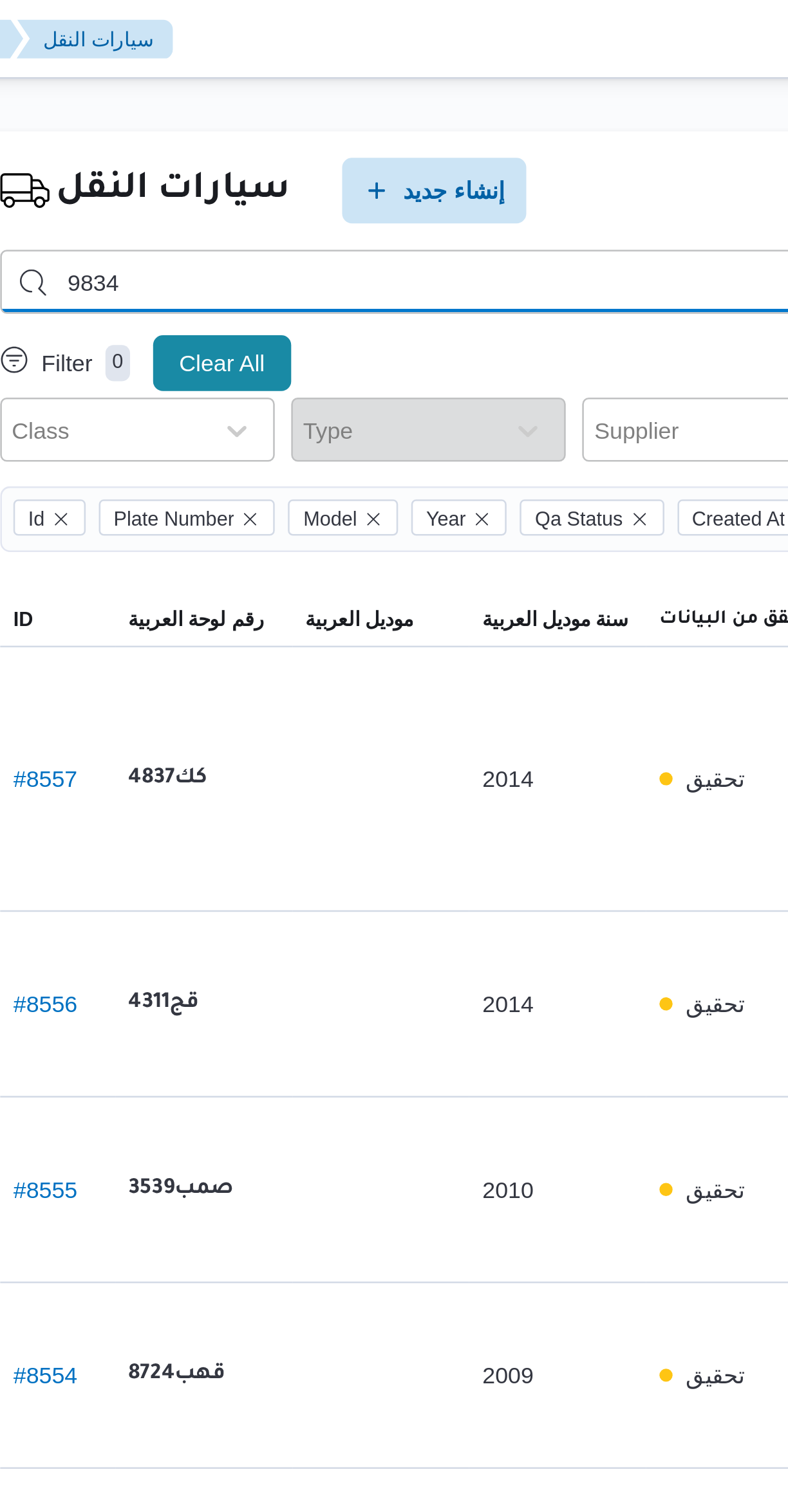
type input "9834"
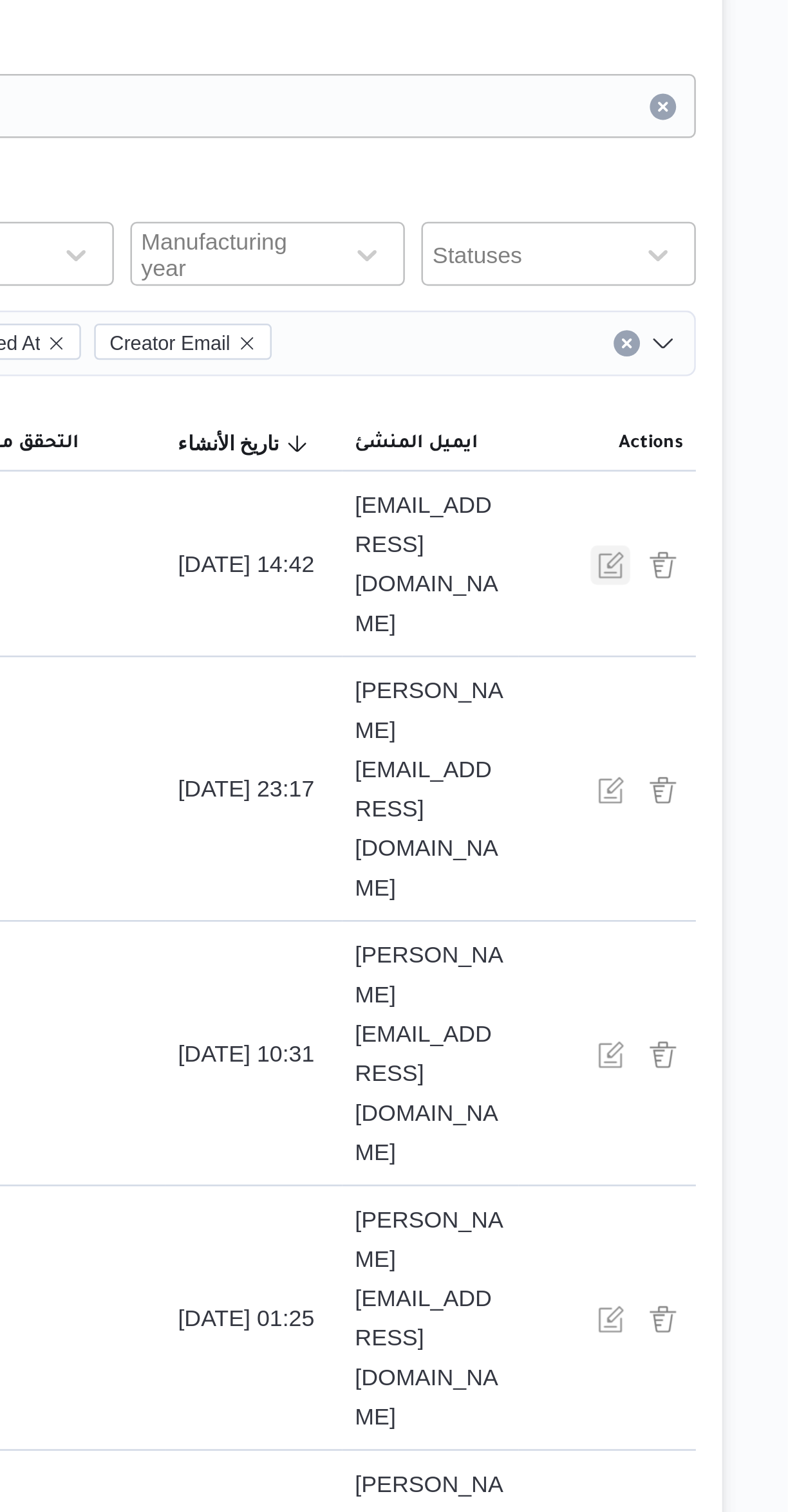
click at [713, 282] on button "button" at bounding box center [719, 290] width 16 height 16
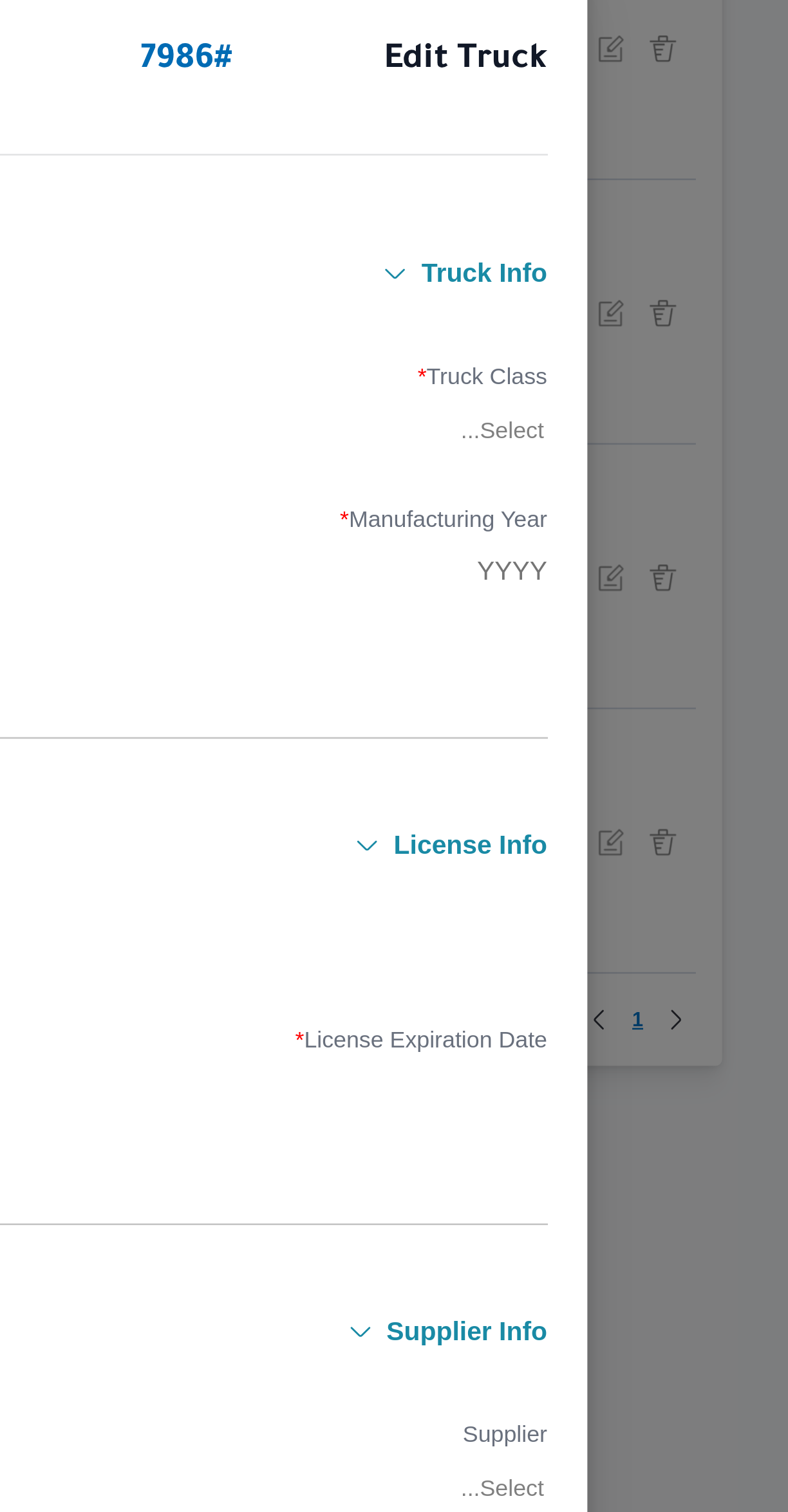
type input "2020"
type input "2028-11-22"
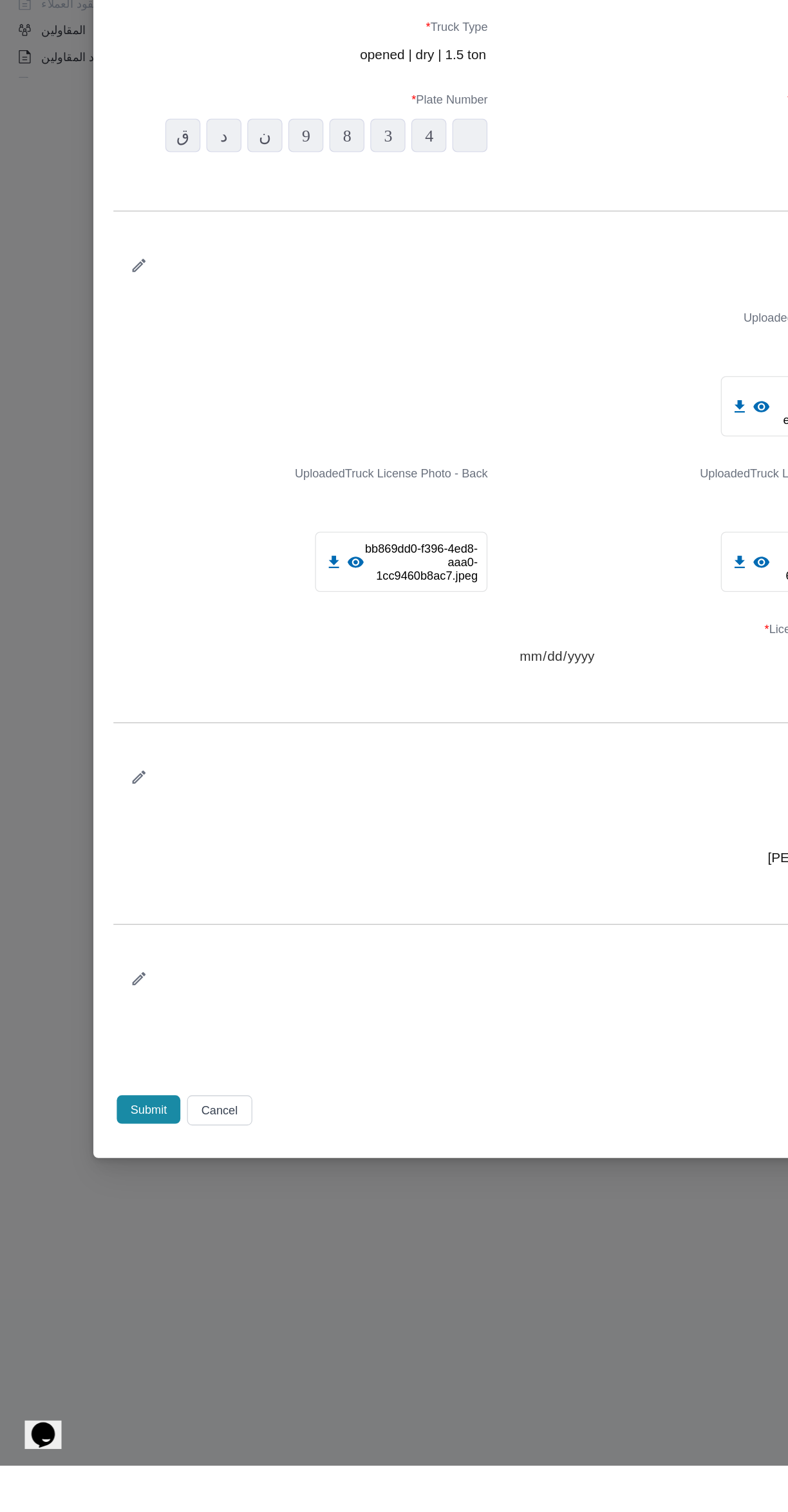
click at [113, 989] on icon "button" at bounding box center [113, 982] width 13 height 13
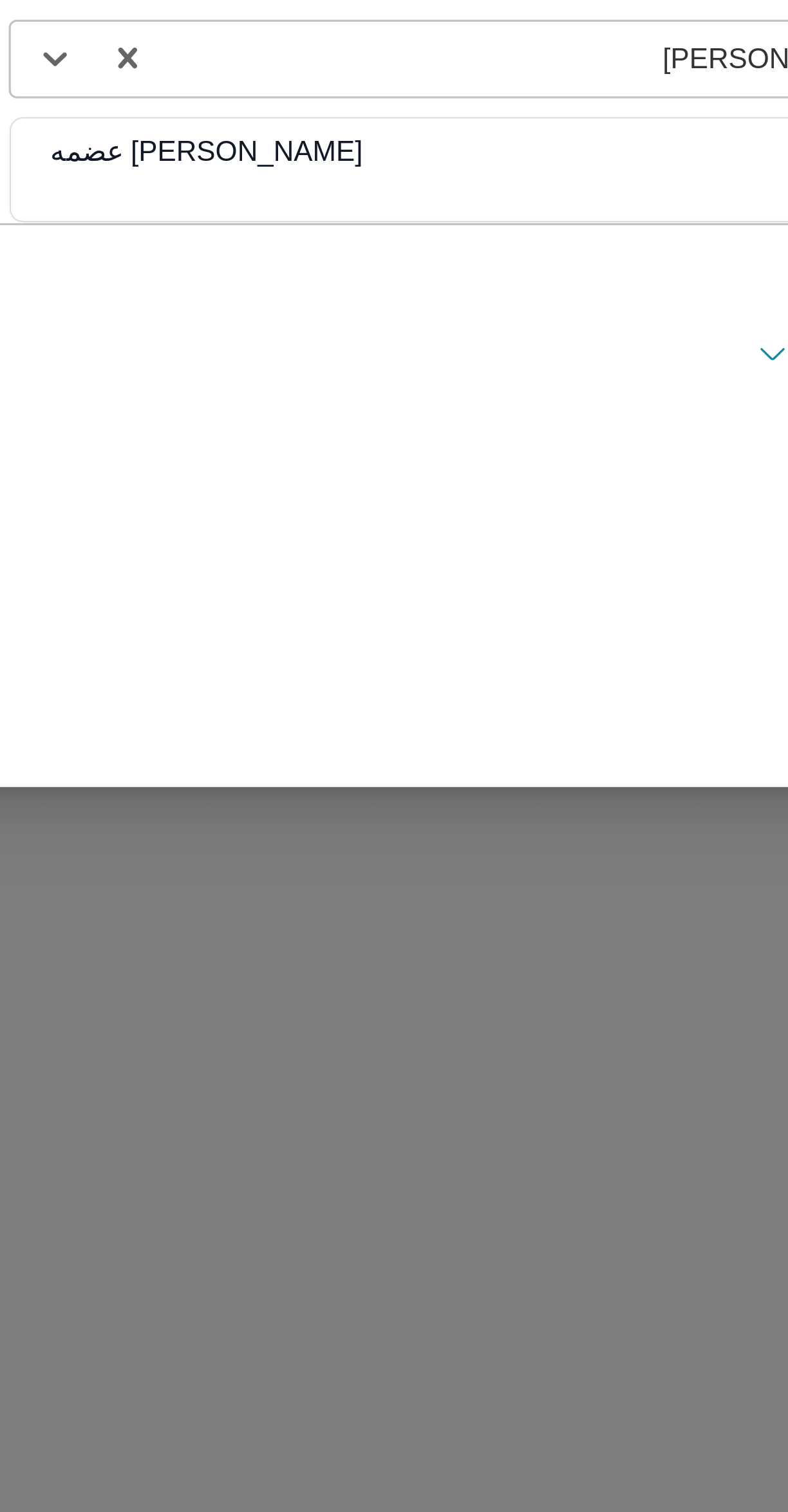
click at [478, 1079] on div "احمد محمد عبدالوهاب عضمه" at bounding box center [550, 1081] width 287 height 23
type input "احمد محمد عبدالوها"
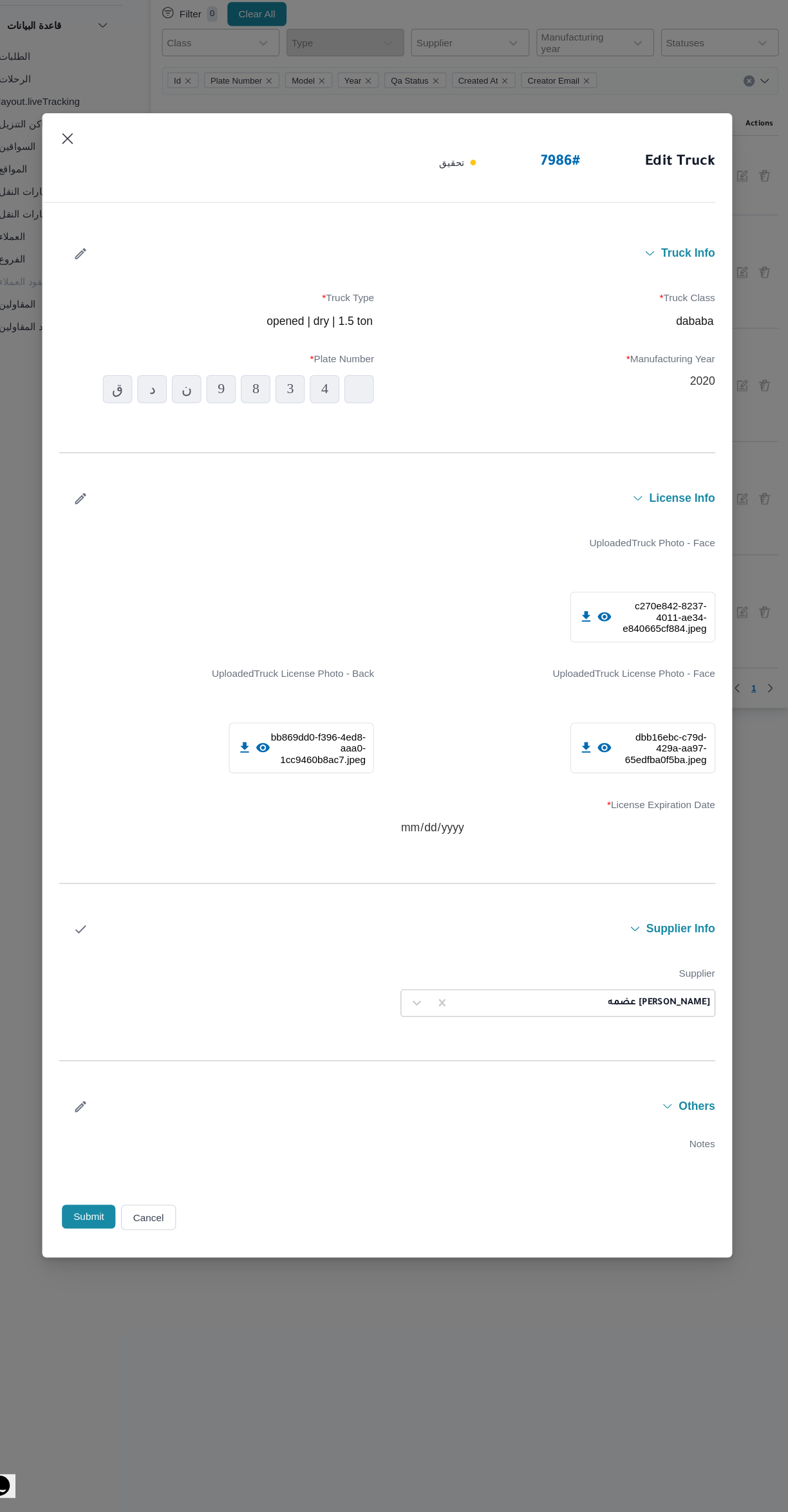
click at [113, 979] on icon "button" at bounding box center [113, 978] width 13 height 13
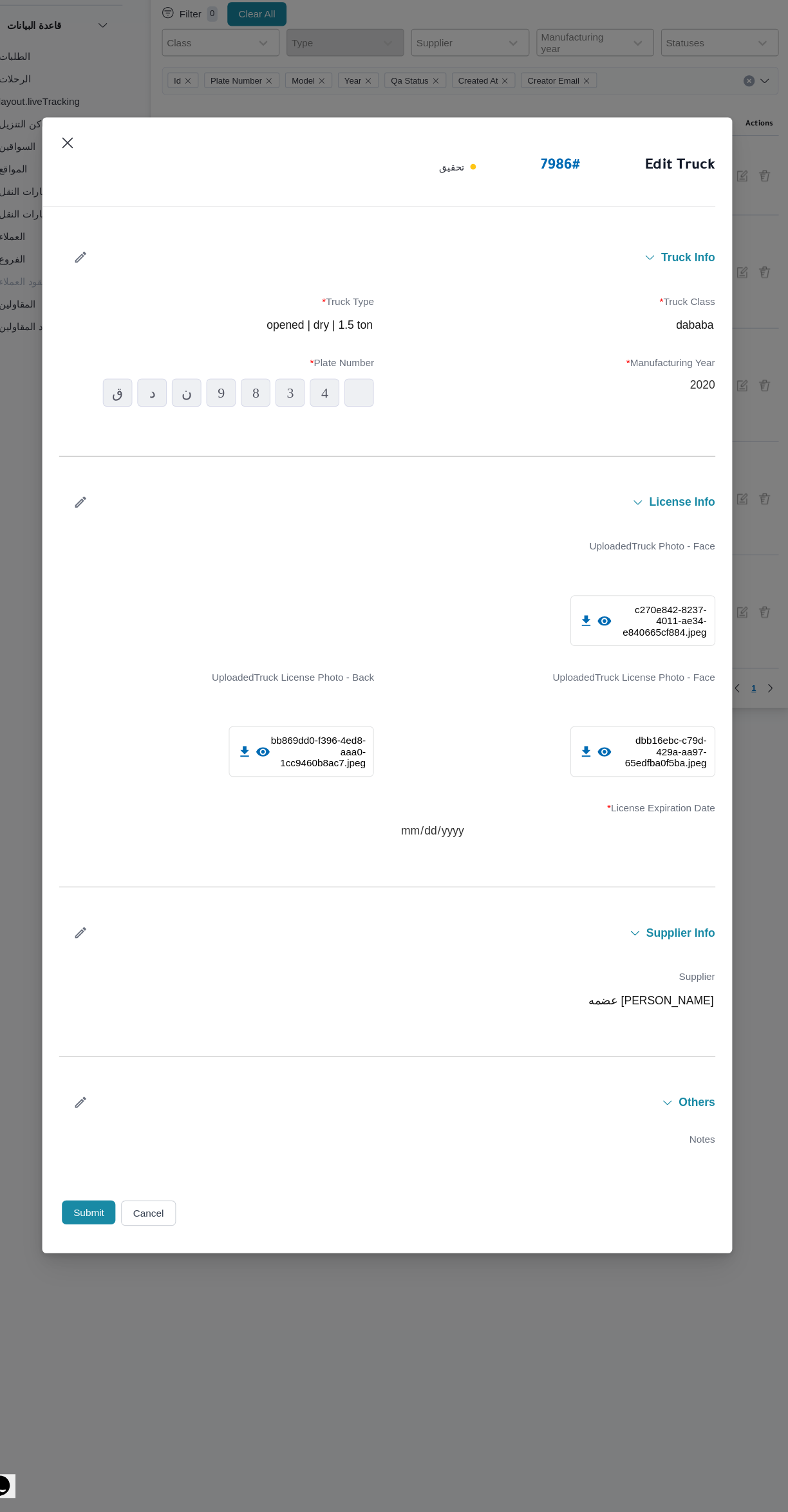
click at [117, 1239] on button "Submit" at bounding box center [121, 1238] width 49 height 22
